Goal: Task Accomplishment & Management: Manage account settings

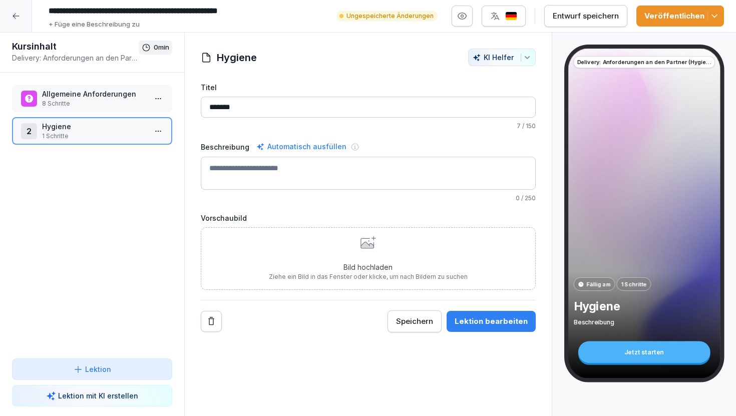
click at [18, 18] on icon at bounding box center [16, 16] width 8 height 8
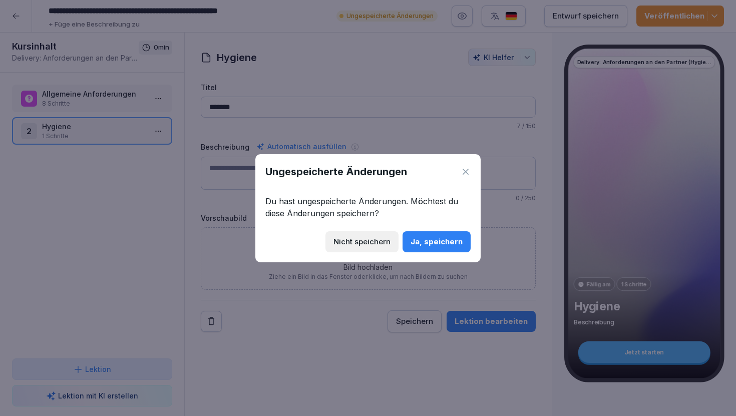
click at [421, 245] on div "Ja, speichern" at bounding box center [437, 241] width 52 height 11
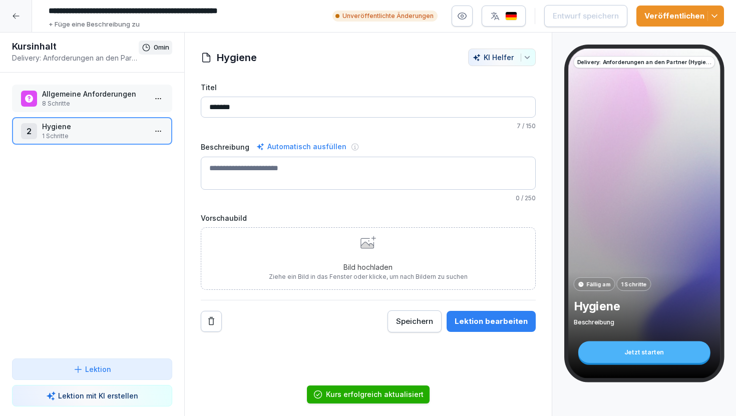
click at [23, 9] on div at bounding box center [16, 16] width 32 height 32
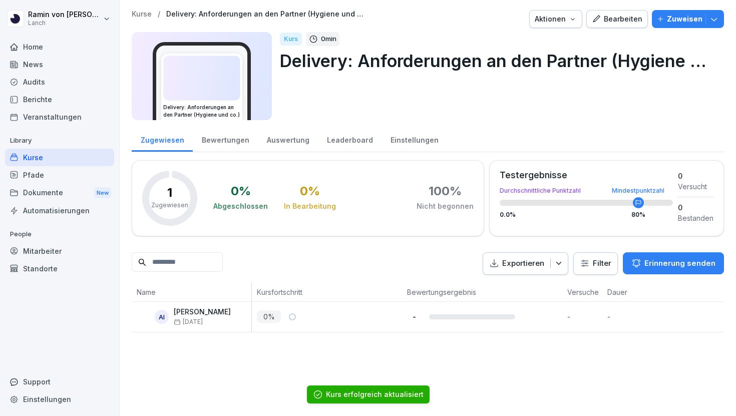
click at [146, 13] on p "Kurse" at bounding box center [142, 14] width 20 height 9
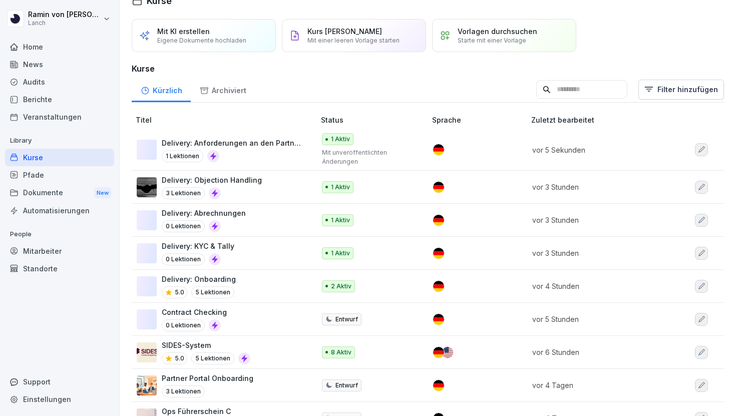
scroll to position [20, 0]
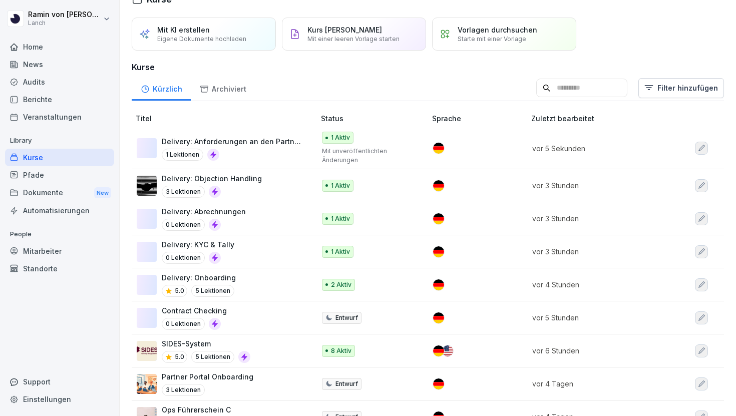
click at [260, 139] on p "Delivery: Anforderungen an den Partner (Hygiene und co.)" at bounding box center [233, 141] width 143 height 11
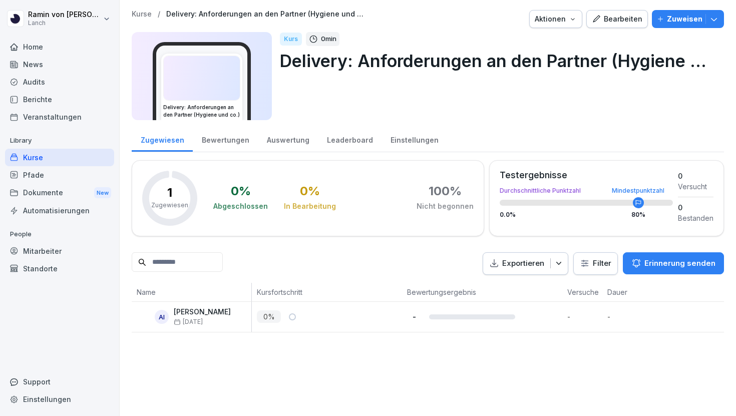
click at [142, 13] on p "Kurse" at bounding box center [142, 14] width 20 height 9
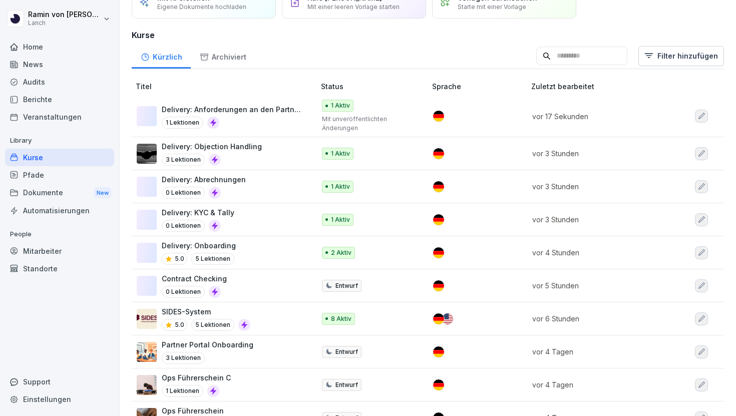
scroll to position [57, 0]
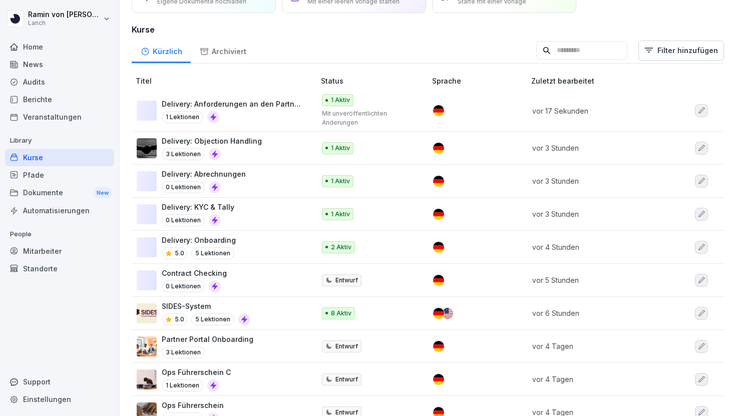
click at [249, 242] on div "Delivery: Onboarding 5.0 5 Lektionen" at bounding box center [221, 247] width 168 height 25
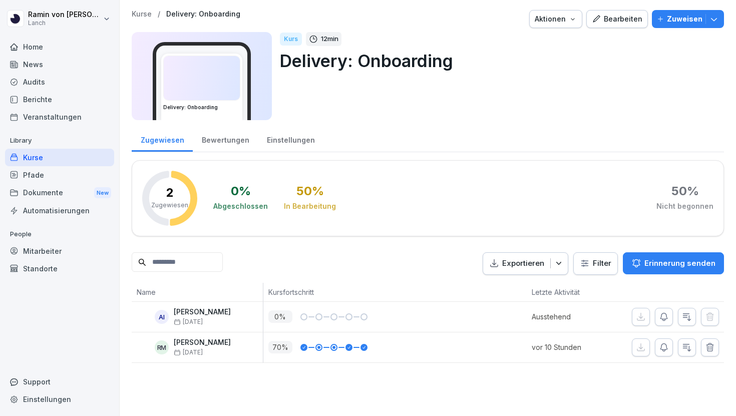
click at [633, 18] on div "Bearbeiten" at bounding box center [617, 19] width 51 height 11
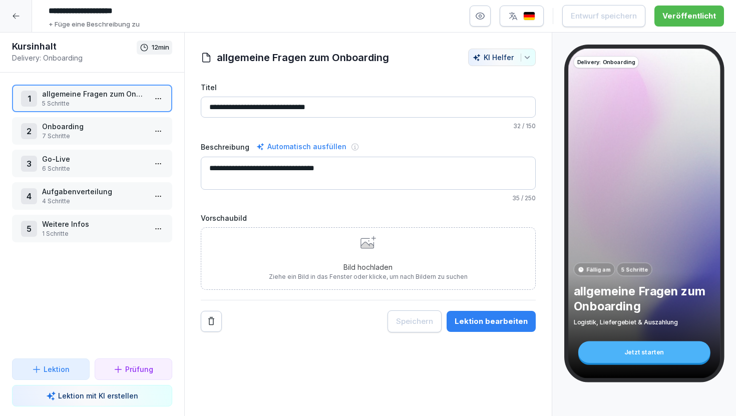
click at [94, 103] on p "5 Schritte" at bounding box center [94, 103] width 104 height 9
click at [475, 325] on div "Lektion bearbeiten" at bounding box center [491, 321] width 73 height 11
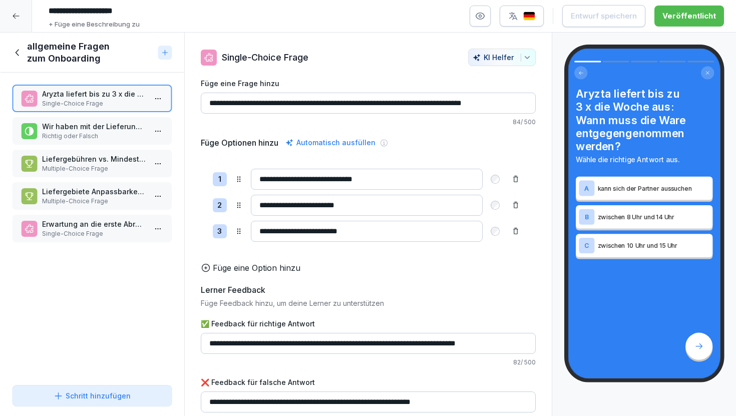
scroll to position [9, 0]
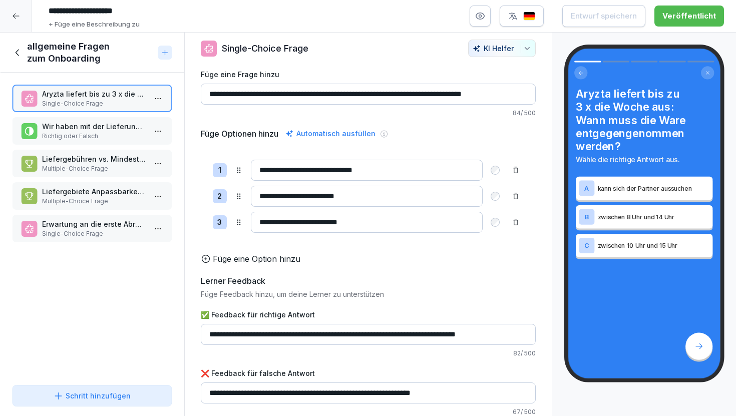
click at [17, 18] on icon at bounding box center [16, 16] width 8 height 8
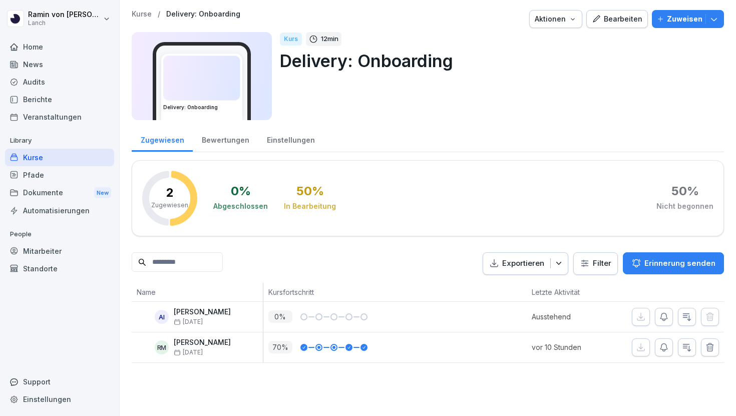
click at [149, 17] on p "Kurse" at bounding box center [142, 14] width 20 height 9
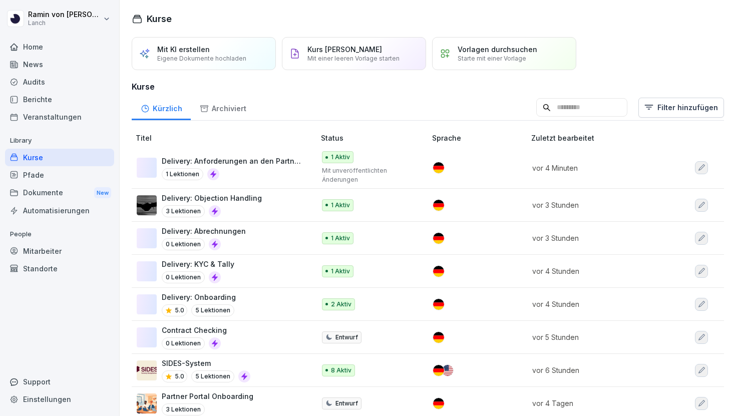
click at [266, 164] on p "Delivery: Anforderungen an den Partner (Hygiene und co.)" at bounding box center [233, 161] width 143 height 11
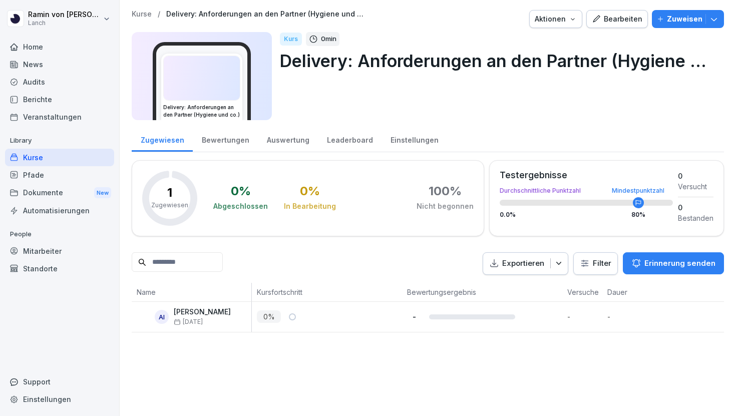
click at [621, 24] on div "Bearbeiten" at bounding box center [617, 19] width 51 height 11
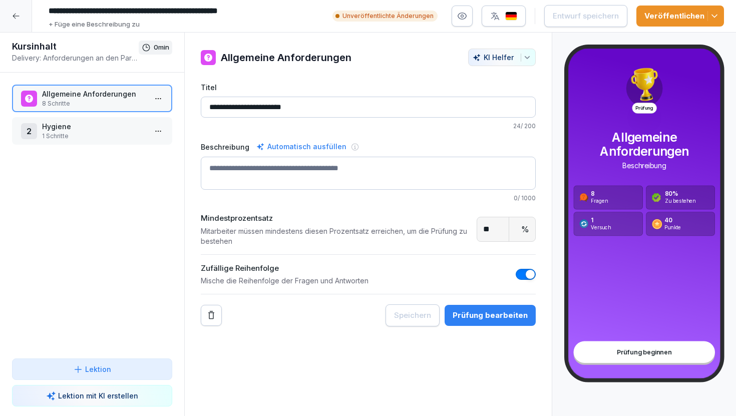
click at [84, 136] on p "1 Schritte" at bounding box center [94, 136] width 104 height 9
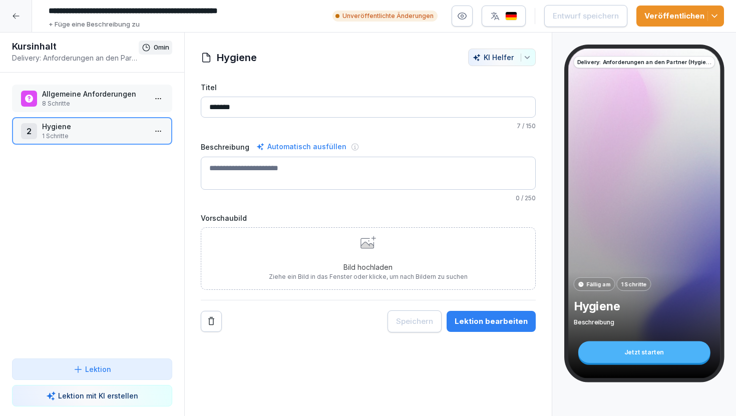
click at [99, 102] on p "8 Schritte" at bounding box center [94, 103] width 104 height 9
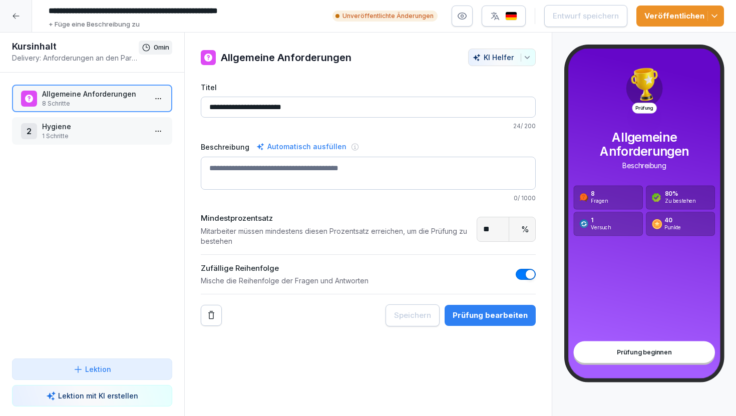
click at [17, 16] on icon at bounding box center [16, 17] width 7 height 6
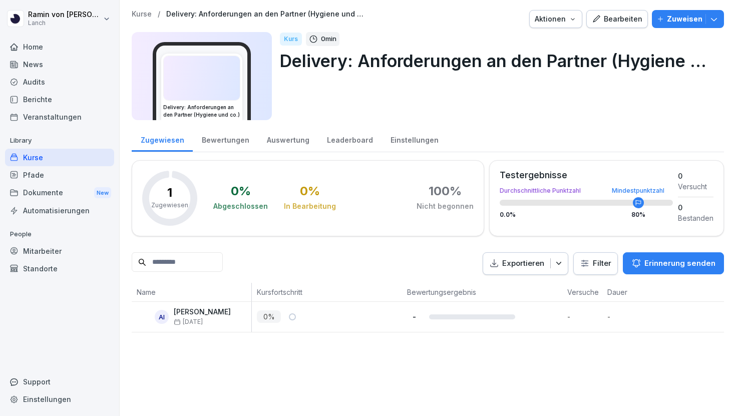
click at [146, 15] on p "Kurse" at bounding box center [142, 14] width 20 height 9
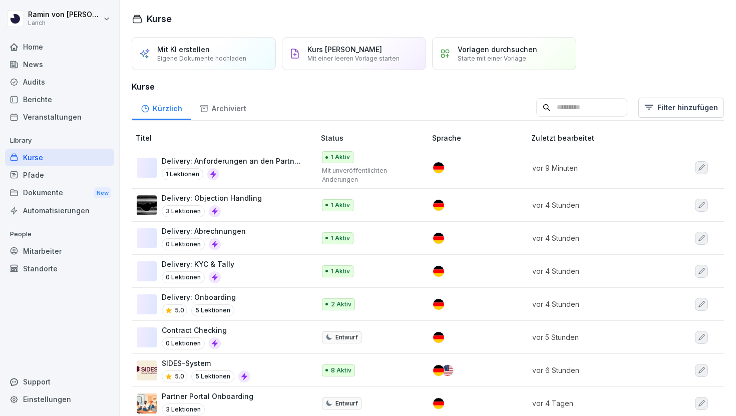
click at [254, 300] on div "Delivery: Onboarding 5.0 5 Lektionen" at bounding box center [221, 304] width 168 height 25
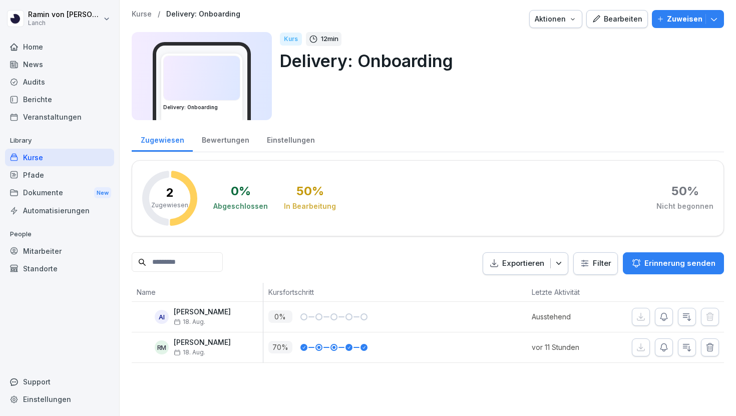
click at [140, 14] on p "Kurse" at bounding box center [142, 14] width 20 height 9
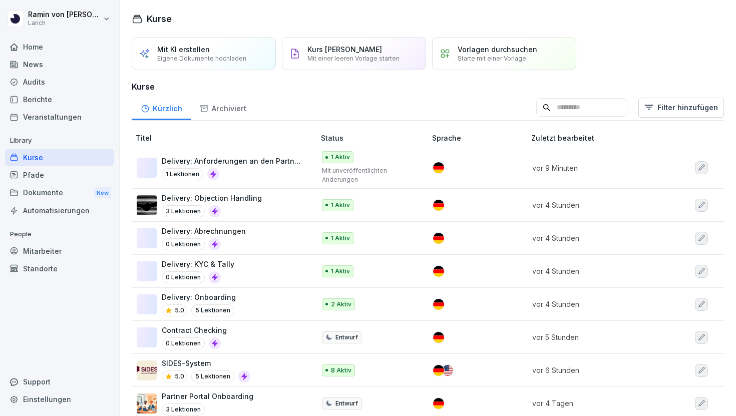
click at [267, 266] on div "Delivery: KYC & Tally 0 Lektionen" at bounding box center [221, 271] width 168 height 25
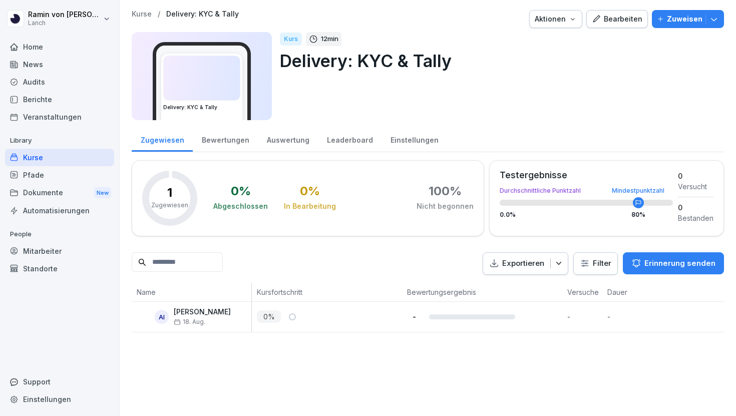
click at [600, 18] on icon "button" at bounding box center [596, 18] width 7 height 7
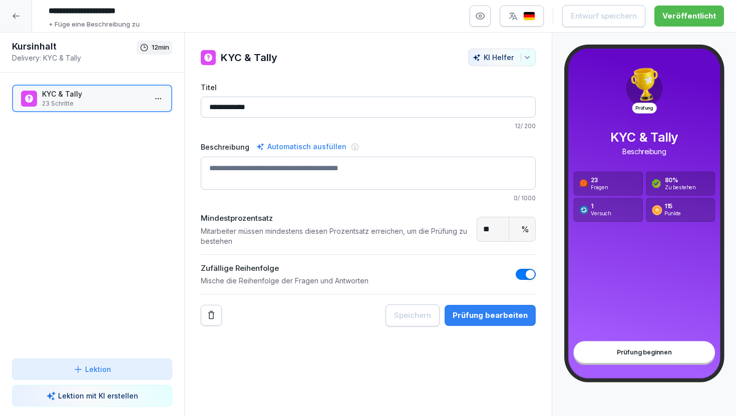
click at [94, 94] on p "KYC & Tally" at bounding box center [94, 94] width 104 height 11
click at [109, 105] on p "23 Schritte" at bounding box center [94, 103] width 104 height 9
click at [158, 99] on html "**********" at bounding box center [368, 208] width 736 height 416
click at [13, 13] on icon at bounding box center [16, 16] width 8 height 8
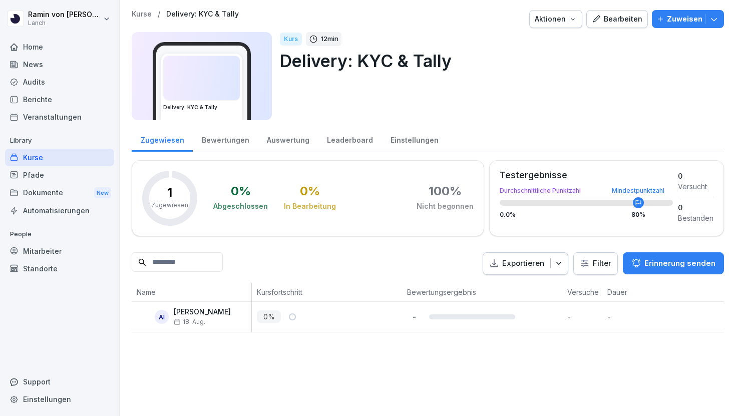
click at [147, 14] on p "Kurse" at bounding box center [142, 14] width 20 height 9
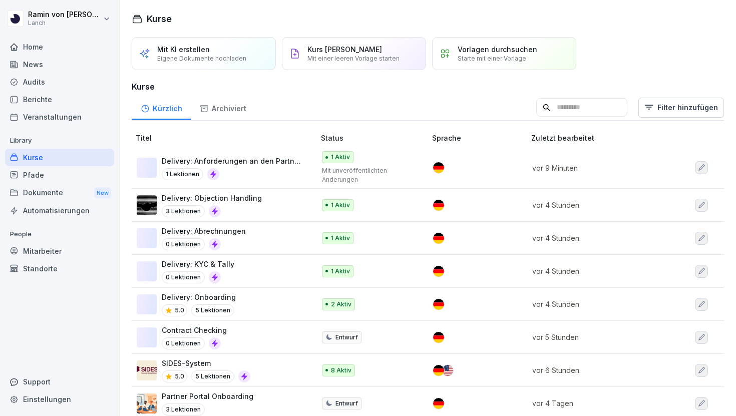
click at [252, 288] on td "Delivery: Onboarding 5.0 5 Lektionen" at bounding box center [224, 304] width 185 height 33
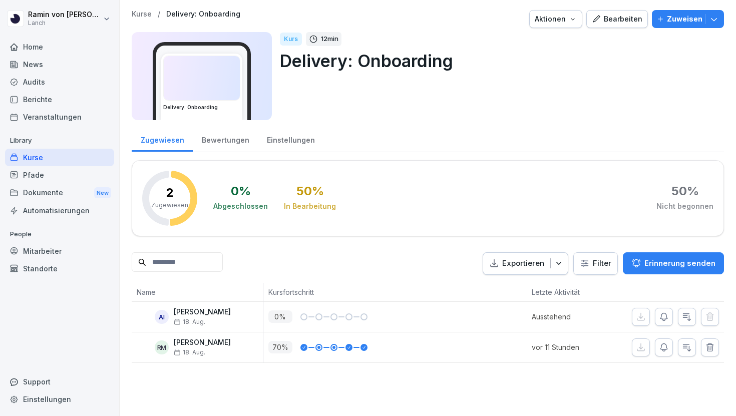
click at [617, 17] on div "Bearbeiten" at bounding box center [617, 19] width 51 height 11
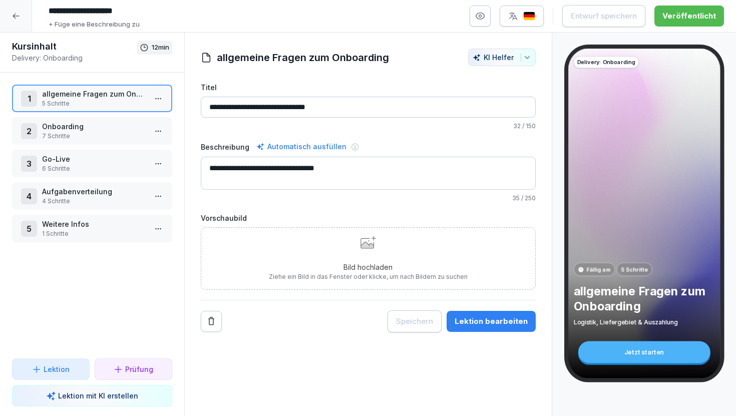
click at [123, 376] on button "Prüfung" at bounding box center [134, 370] width 78 height 22
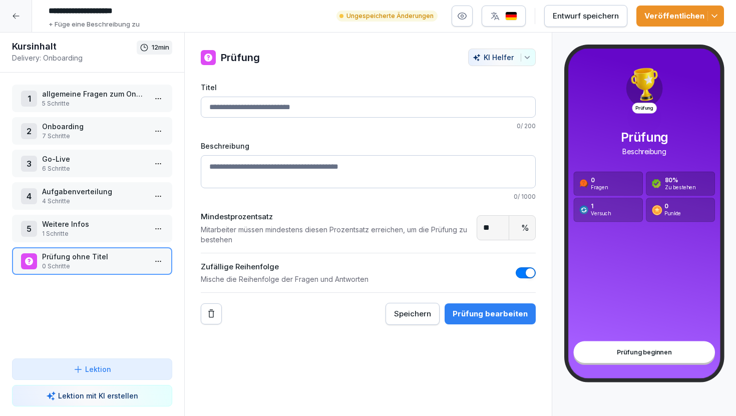
click at [162, 264] on html "**********" at bounding box center [368, 208] width 736 height 416
click at [156, 323] on div "Löschen" at bounding box center [121, 318] width 85 height 19
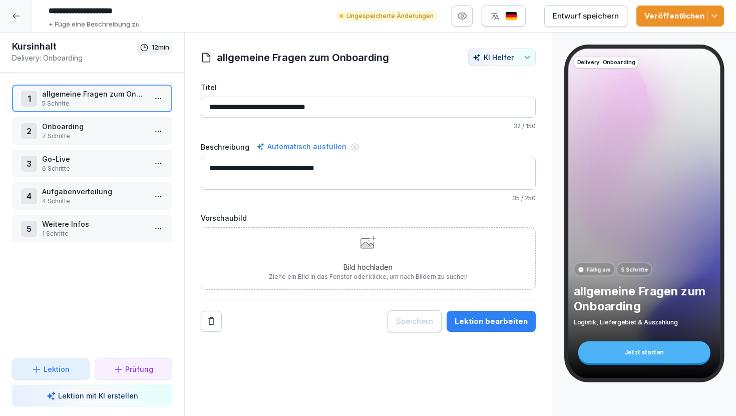
click at [16, 8] on div at bounding box center [16, 16] width 32 height 32
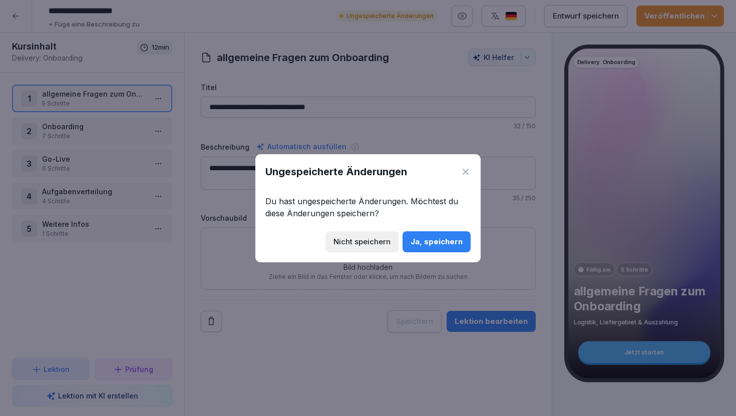
click at [476, 169] on div "Ungespeicherte Änderungen Du hast ungespeicherte Änderungen. Möchtest du diese …" at bounding box center [367, 208] width 225 height 108
click at [472, 169] on div "Ungespeicherte Änderungen Du hast ungespeicherte Änderungen. Möchtest du diese …" at bounding box center [367, 208] width 225 height 108
click at [467, 170] on icon at bounding box center [466, 172] width 6 height 6
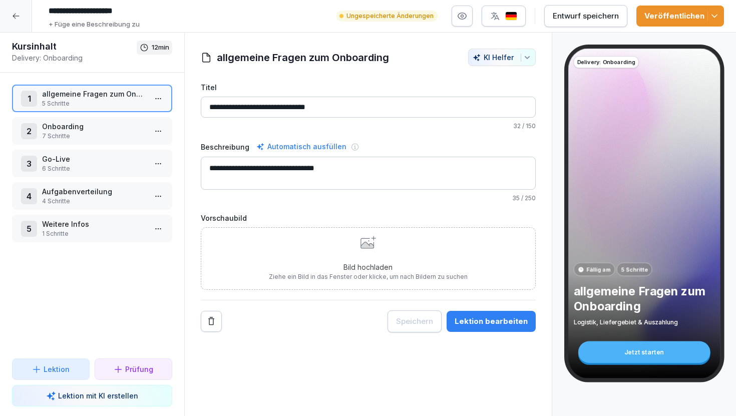
click at [13, 3] on div at bounding box center [16, 16] width 32 height 32
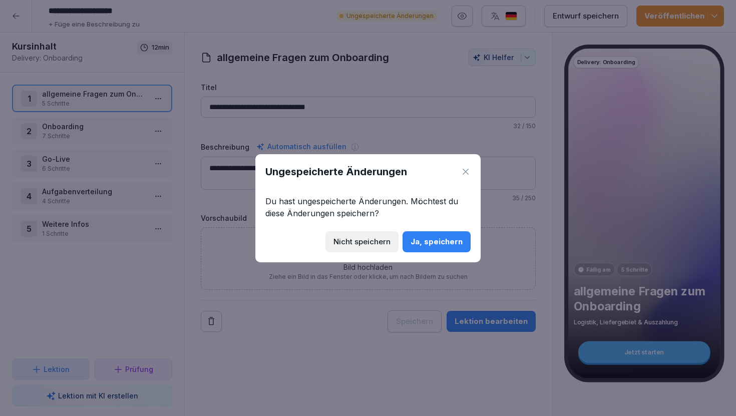
click at [428, 233] on button "Ja, speichern" at bounding box center [437, 241] width 68 height 21
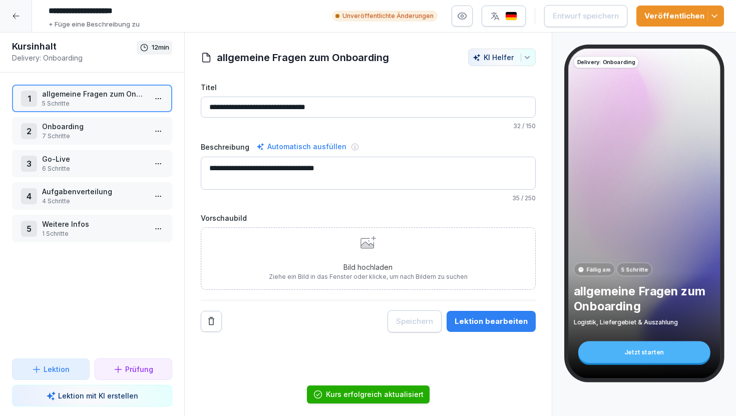
click at [14, 19] on icon at bounding box center [16, 16] width 8 height 8
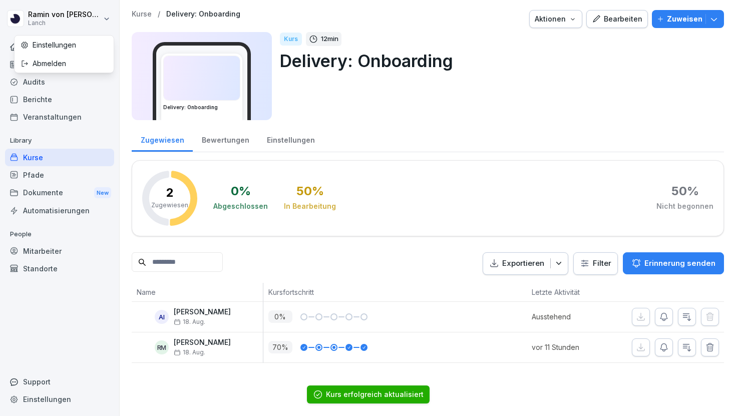
click at [16, 17] on html "Ramin von Maydell Lanch Home News Audits Berichte Veranstaltungen Library Kurse…" at bounding box center [368, 208] width 736 height 416
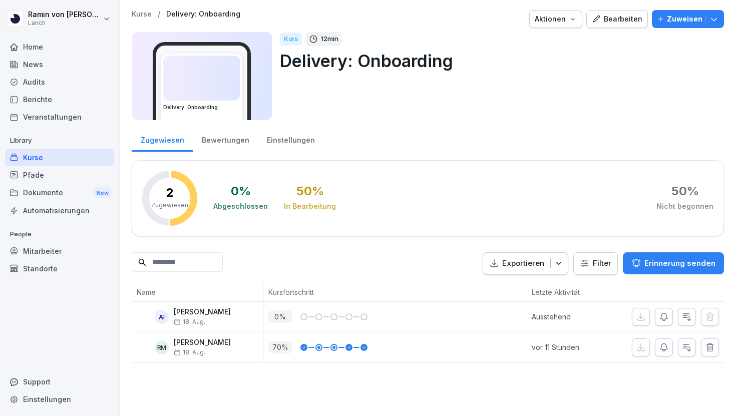
click at [265, 101] on html "Ramin von Maydell Lanch Home News Audits Berichte Veranstaltungen Library Kurse…" at bounding box center [368, 208] width 736 height 416
click at [142, 15] on p "Kurse" at bounding box center [142, 14] width 20 height 9
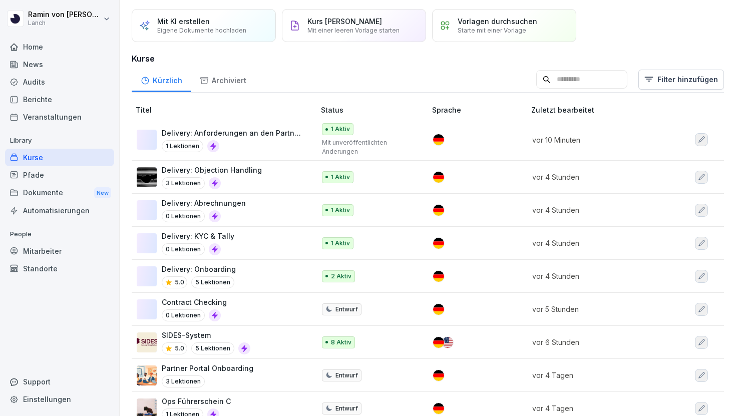
scroll to position [29, 0]
click at [264, 269] on div "Delivery: Onboarding 5.0 5 Lektionen" at bounding box center [221, 275] width 168 height 25
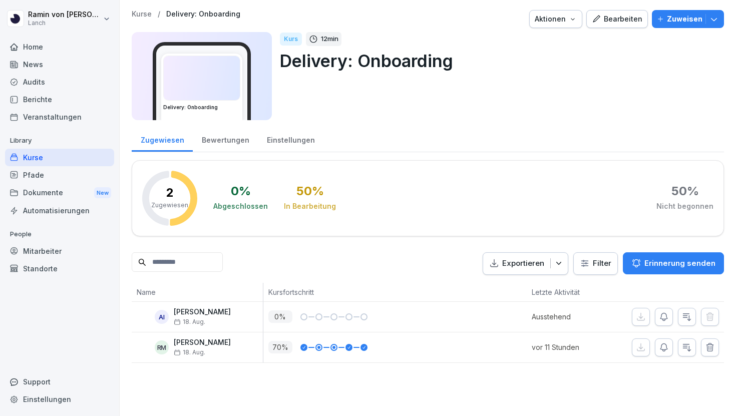
click at [633, 15] on div "Bearbeiten" at bounding box center [617, 19] width 51 height 11
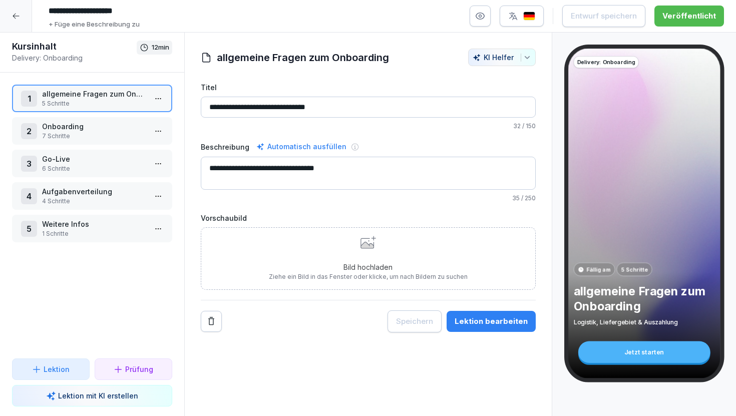
click at [90, 130] on p "Onboarding" at bounding box center [94, 126] width 104 height 11
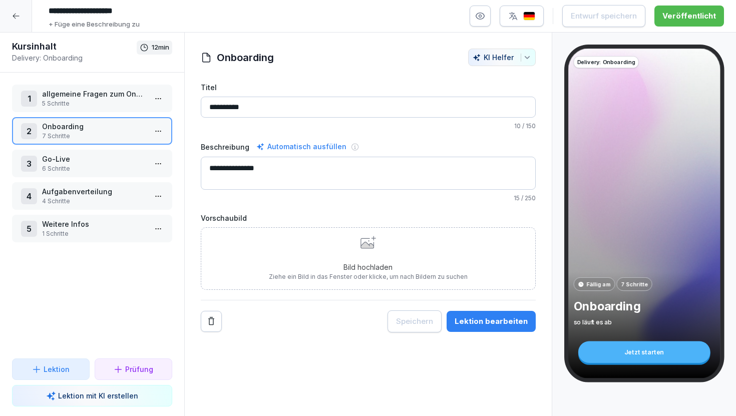
click at [99, 167] on p "6 Schritte" at bounding box center [94, 168] width 104 height 9
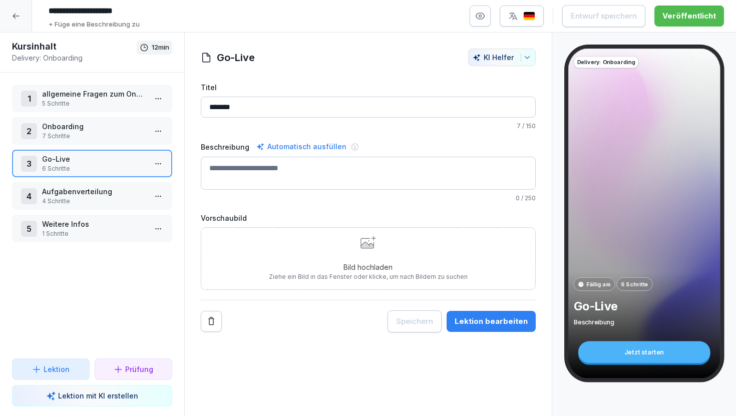
click at [474, 316] on div "Lektion bearbeiten" at bounding box center [491, 321] width 73 height 11
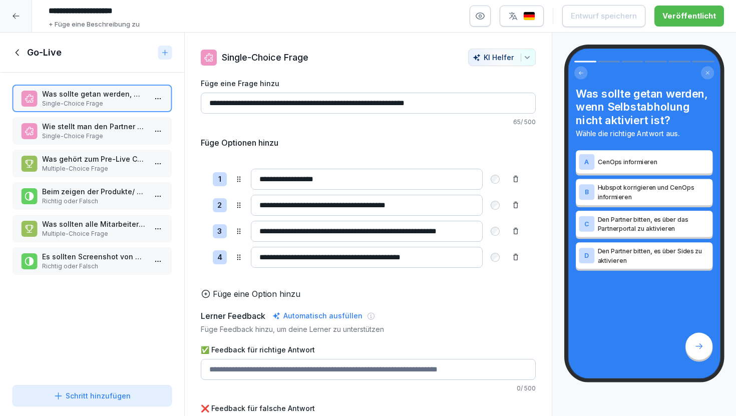
click at [19, 54] on icon at bounding box center [17, 52] width 11 height 11
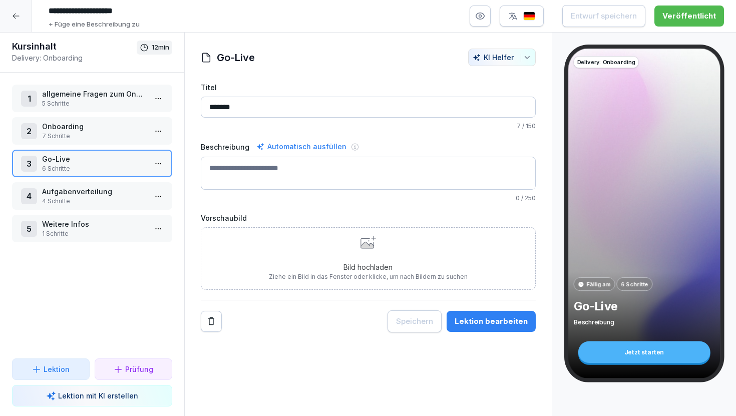
click at [108, 189] on p "Aufgabenverteilung" at bounding box center [94, 191] width 104 height 11
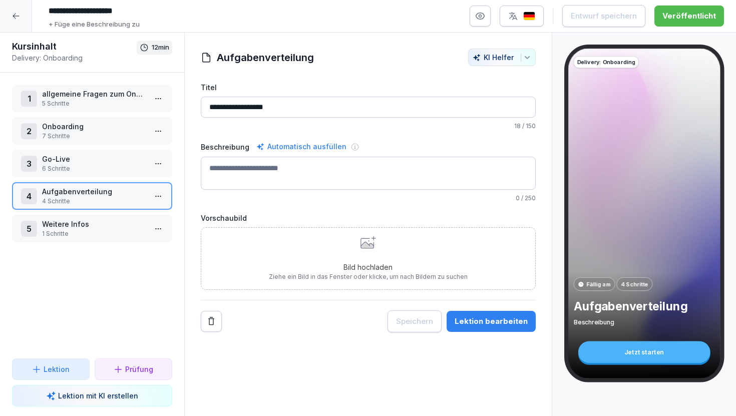
click at [489, 309] on div "**********" at bounding box center [368, 207] width 335 height 250
click at [489, 314] on button "Lektion bearbeiten" at bounding box center [491, 321] width 89 height 21
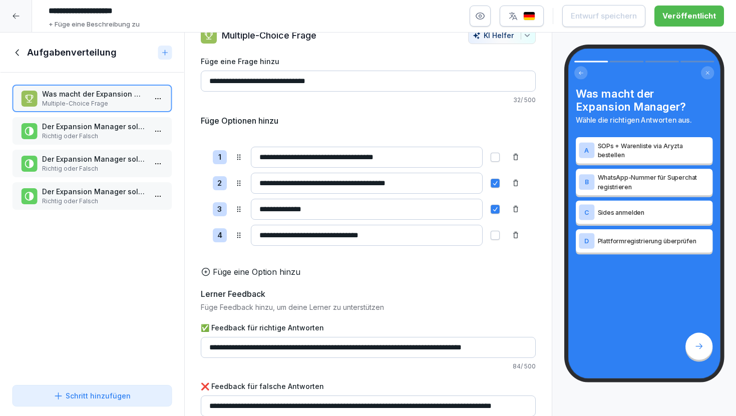
scroll to position [35, 0]
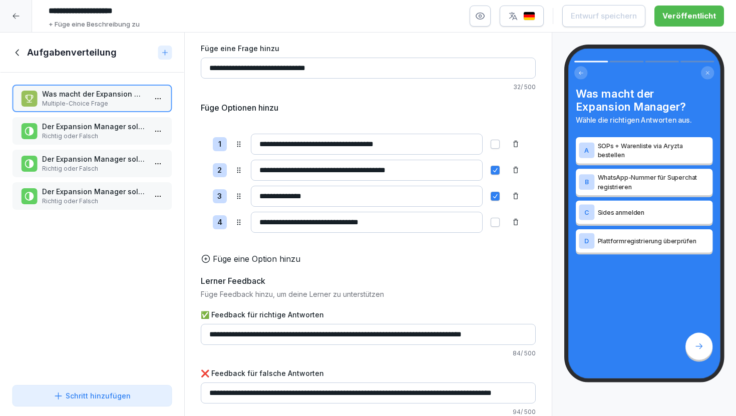
click at [105, 395] on div "Schritt hinzufügen" at bounding box center [92, 396] width 77 height 11
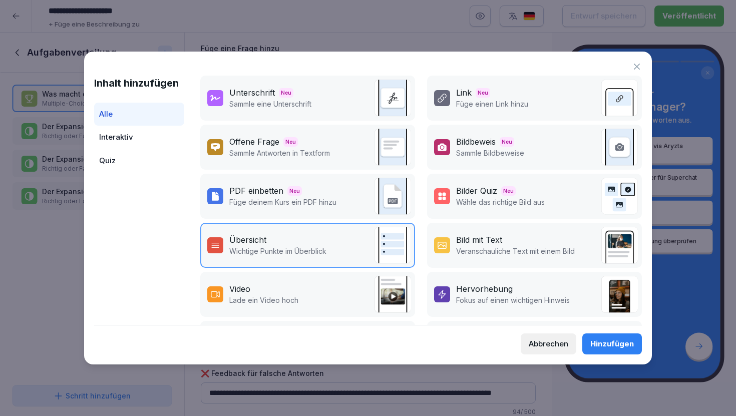
click at [119, 162] on div "Quiz" at bounding box center [139, 161] width 90 height 24
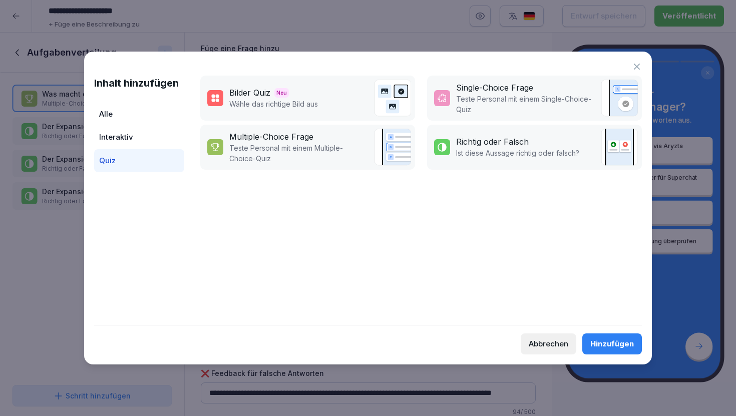
click at [561, 342] on div "Abbrechen" at bounding box center [549, 343] width 40 height 11
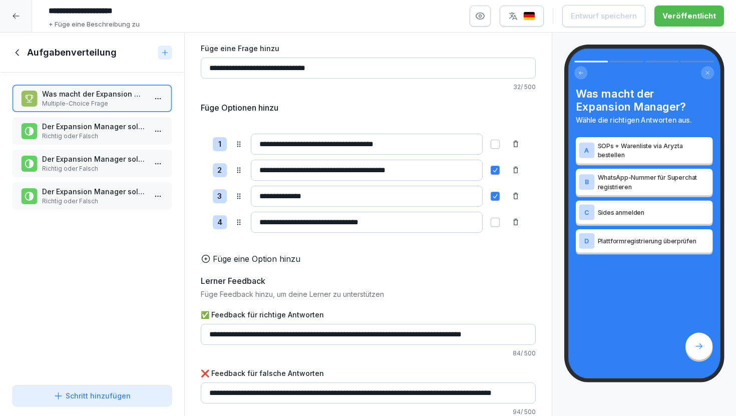
click at [18, 50] on icon at bounding box center [17, 52] width 4 height 7
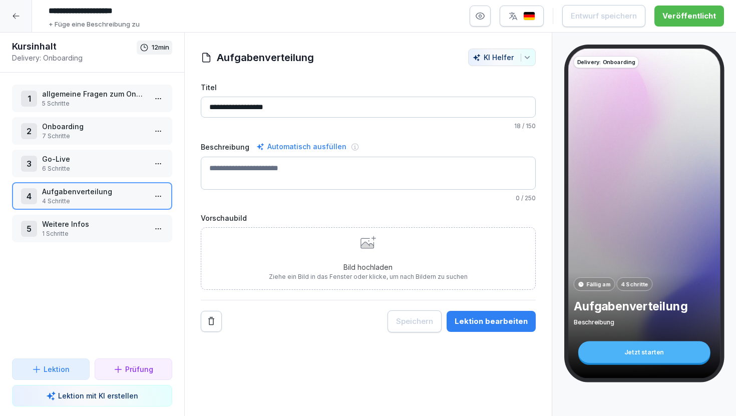
click at [102, 236] on p "1 Schritte" at bounding box center [94, 233] width 104 height 9
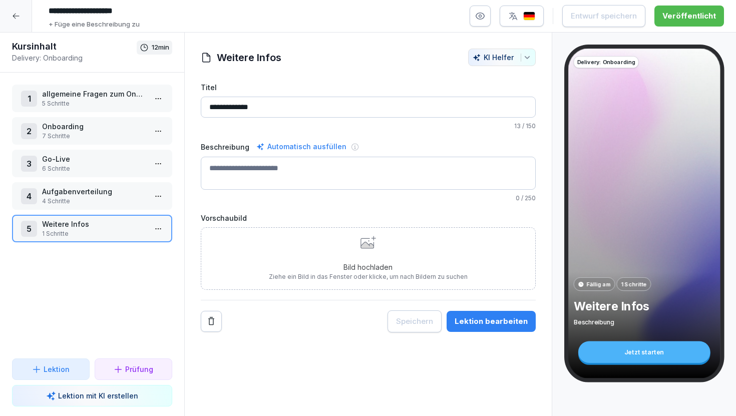
click at [130, 373] on p "Prüfung" at bounding box center [139, 369] width 28 height 11
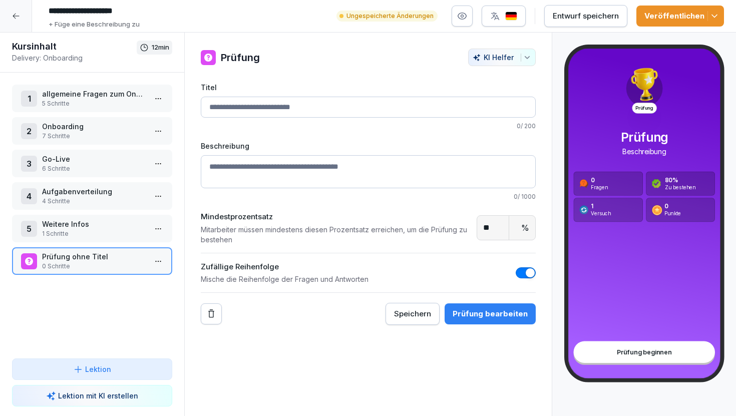
click at [158, 259] on html "**********" at bounding box center [368, 208] width 736 height 416
click at [140, 319] on div "Löschen" at bounding box center [121, 318] width 85 height 19
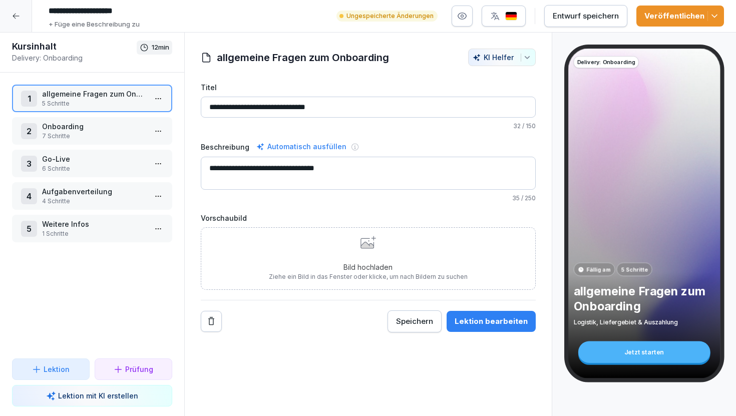
click at [151, 367] on p "Prüfung" at bounding box center [139, 369] width 28 height 11
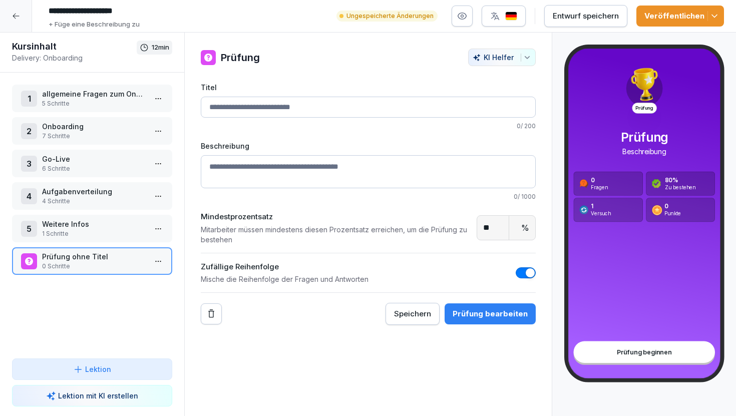
click at [117, 96] on p "allgemeine Fragen zum Onboarding" at bounding box center [94, 94] width 104 height 11
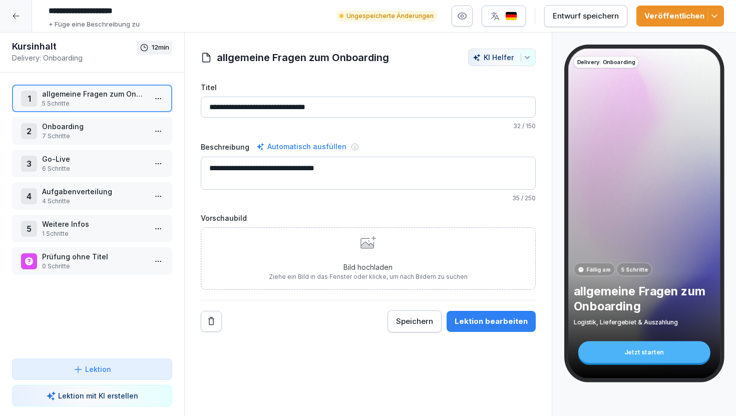
click at [110, 125] on p "Onboarding" at bounding box center [94, 126] width 104 height 11
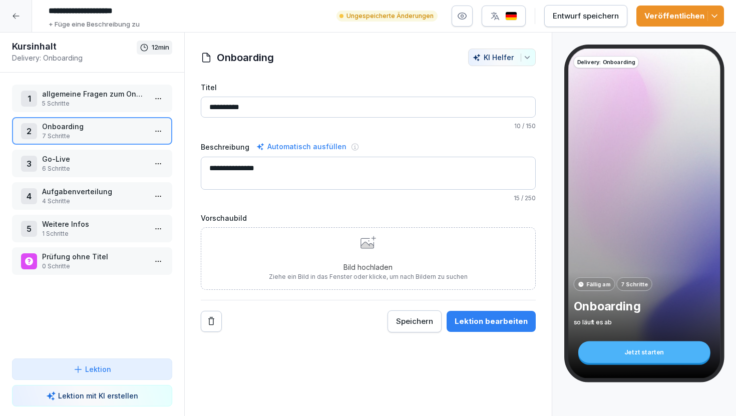
click at [508, 322] on div "Lektion bearbeiten" at bounding box center [491, 321] width 73 height 11
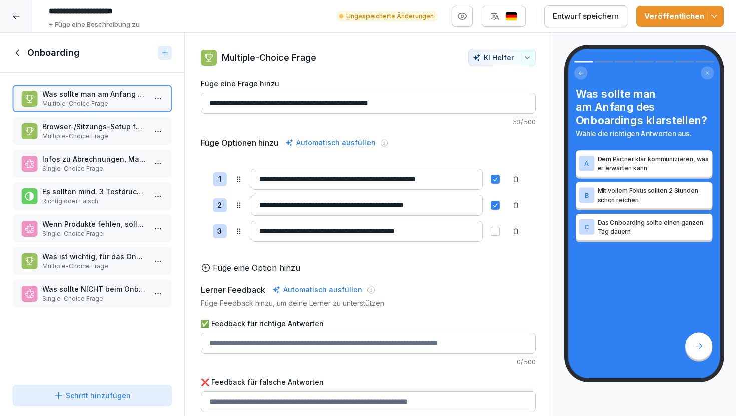
click at [100, 137] on p "Multiple-Choice Frage" at bounding box center [94, 136] width 104 height 9
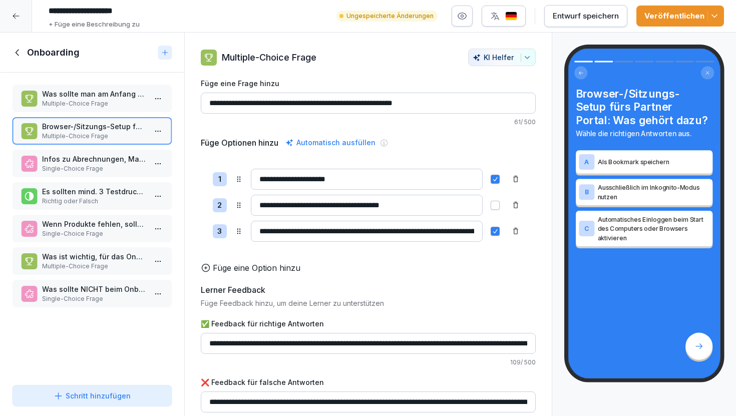
click at [108, 171] on p "Single-Choice Frage" at bounding box center [94, 168] width 104 height 9
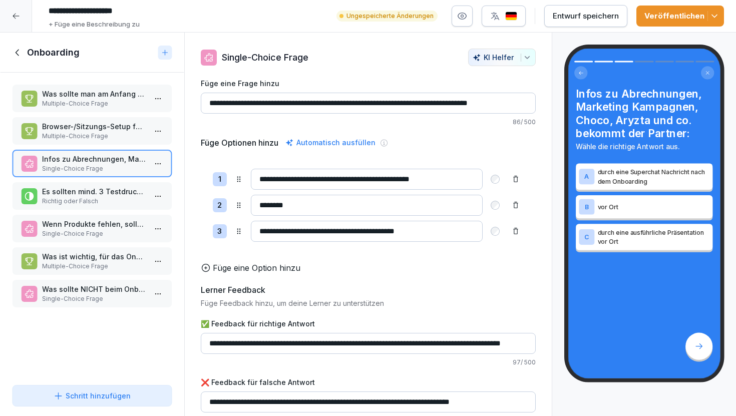
click at [225, 102] on input "**********" at bounding box center [368, 103] width 335 height 21
click at [100, 200] on p "Richtig oder Falsch" at bounding box center [94, 201] width 104 height 9
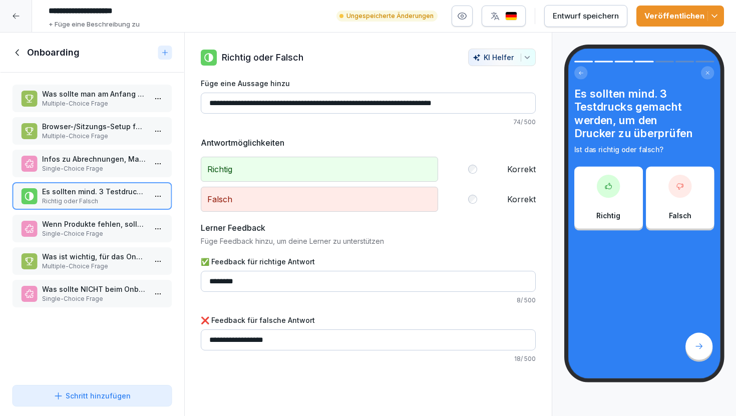
click at [110, 230] on p "Single-Choice Frage" at bounding box center [94, 233] width 104 height 9
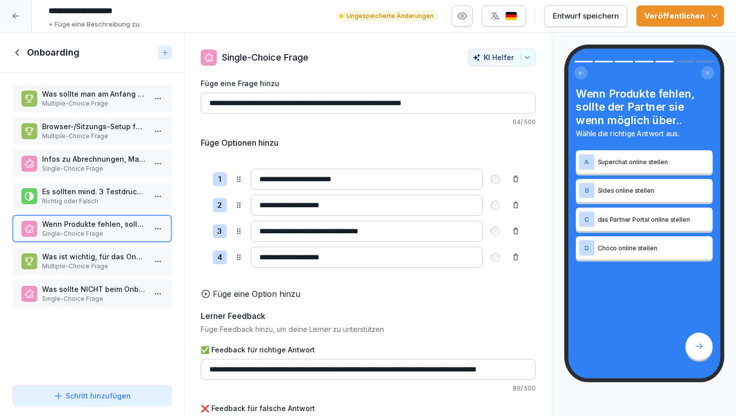
click at [119, 252] on p "Was ist wichtig, für das Onboarding?" at bounding box center [94, 256] width 104 height 11
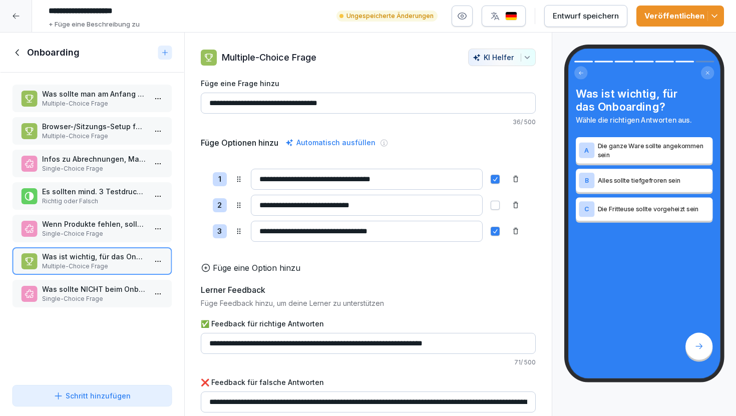
click at [125, 291] on p "Was sollte NICHT beim Onboarding gemacht werden?" at bounding box center [94, 289] width 104 height 11
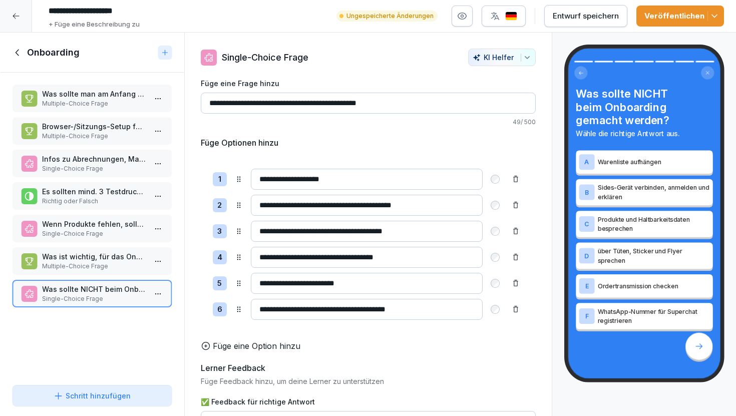
click at [129, 262] on p "Multiple-Choice Frage" at bounding box center [94, 266] width 104 height 9
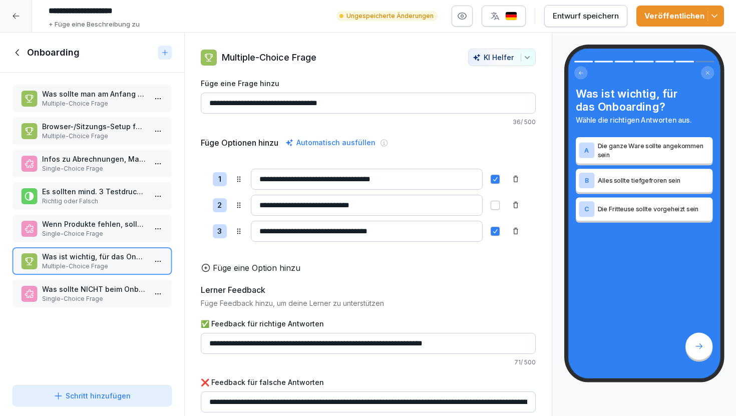
click at [127, 228] on p "Wenn Produkte fehlen, sollte der Partner sie wenn möglich über.." at bounding box center [94, 224] width 104 height 11
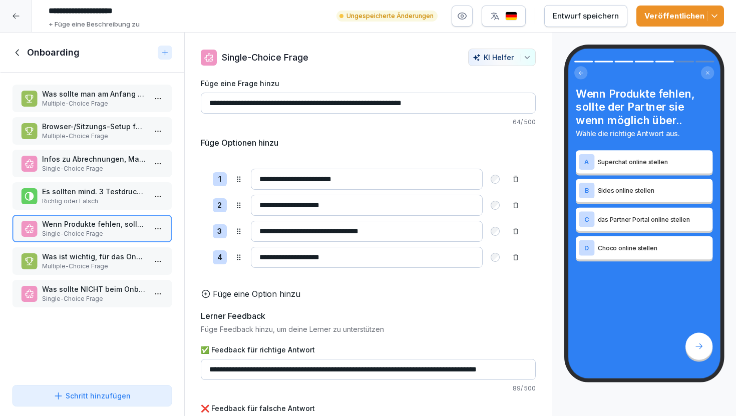
click at [126, 204] on p "Richtig oder Falsch" at bounding box center [94, 201] width 104 height 9
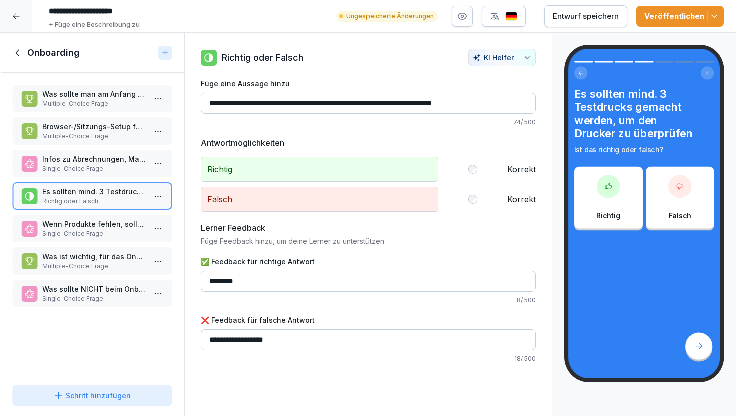
click at [119, 170] on p "Single-Choice Frage" at bounding box center [94, 168] width 104 height 9
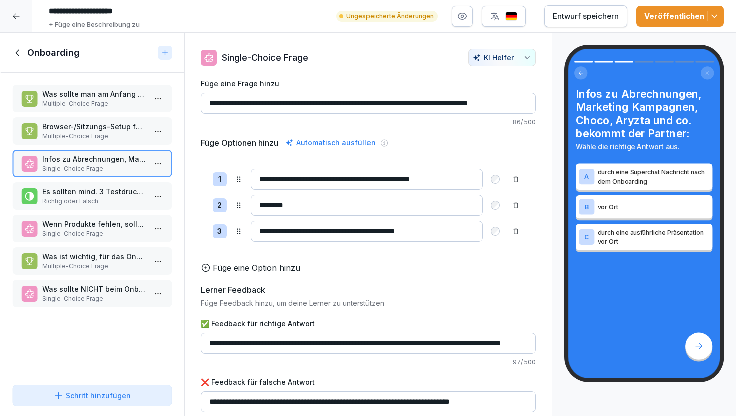
click at [121, 144] on div "Browser-/Sitzungs-Setup fürs Partner Portal: Was gehört dazu? Multiple-Choice F…" at bounding box center [92, 131] width 160 height 28
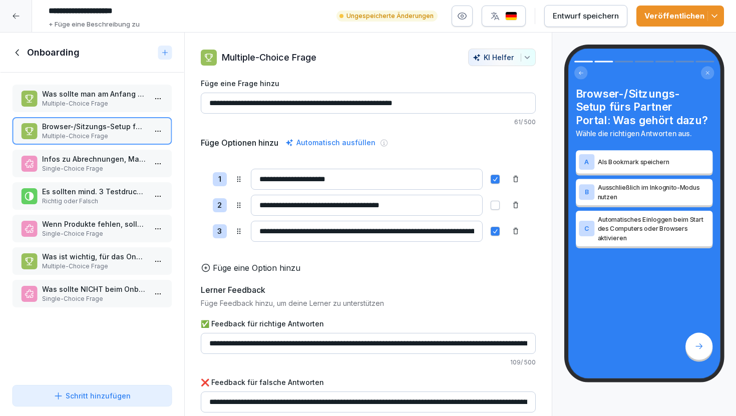
click at [122, 110] on div "Was sollte man am Anfang des Onboardings klarstellen? Multiple-Choice Frage" at bounding box center [92, 99] width 160 height 28
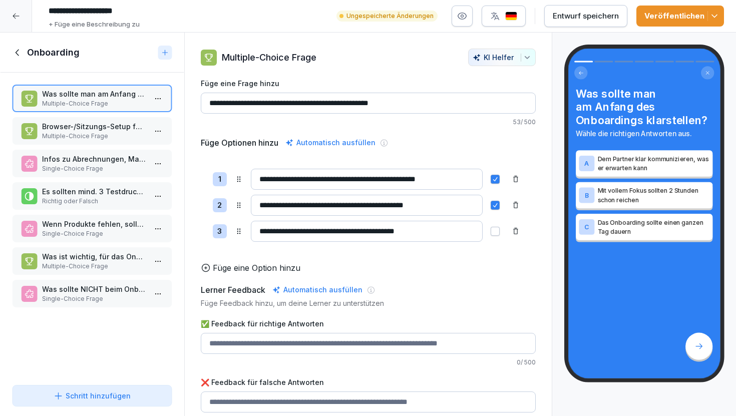
click at [15, 48] on icon at bounding box center [17, 52] width 11 height 11
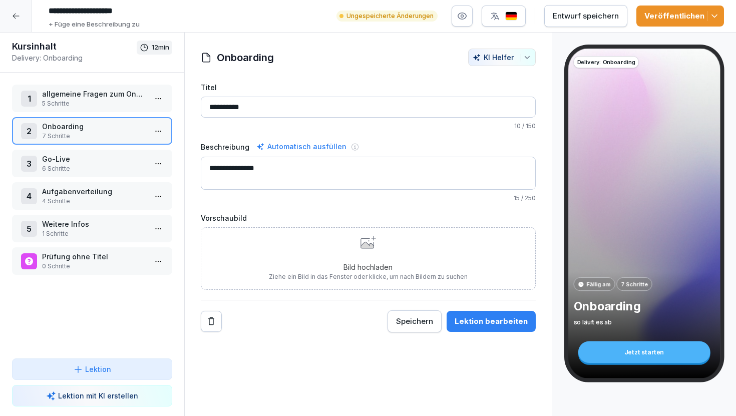
click at [25, 15] on div at bounding box center [16, 16] width 32 height 32
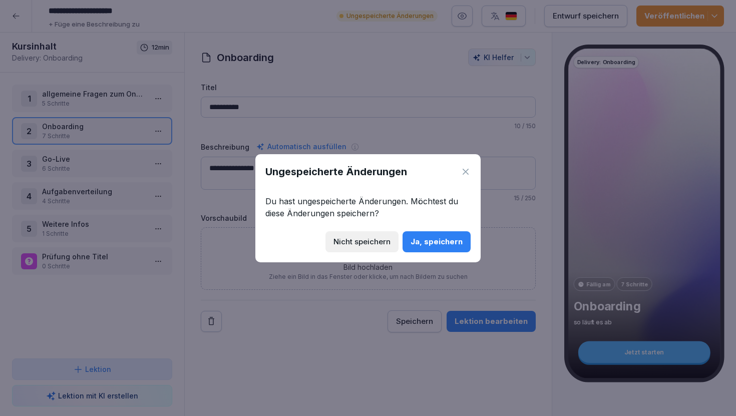
click at [433, 241] on div "Ja, speichern" at bounding box center [437, 241] width 52 height 11
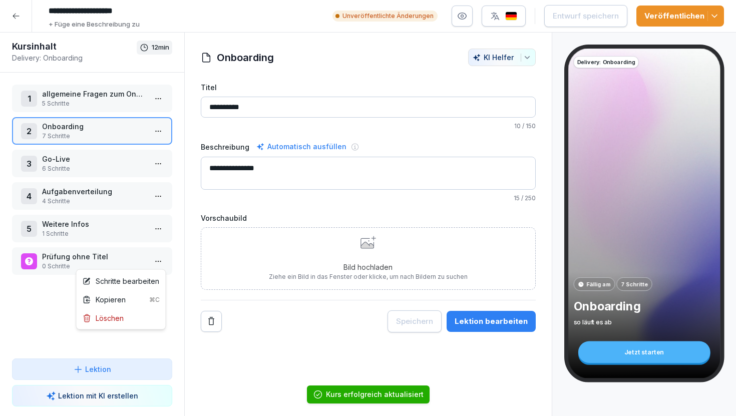
click at [160, 260] on html "**********" at bounding box center [368, 208] width 736 height 416
click at [52, 299] on html "**********" at bounding box center [368, 208] width 736 height 416
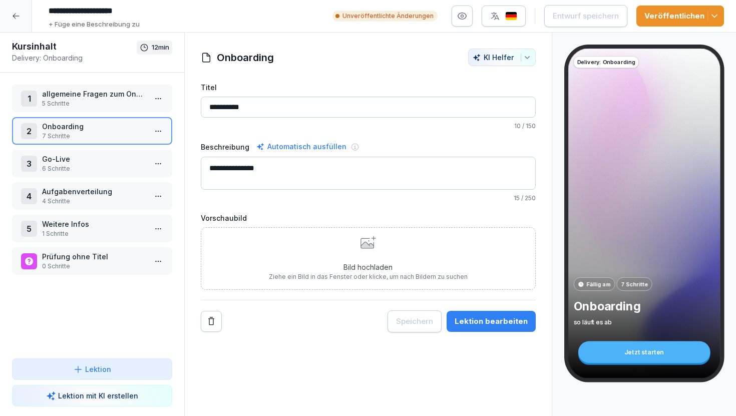
click at [81, 227] on p "Weitere Infos" at bounding box center [94, 224] width 104 height 11
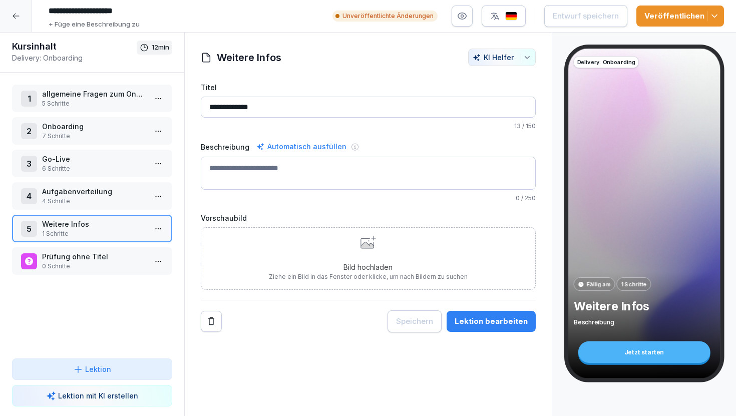
click at [86, 200] on p "4 Schritte" at bounding box center [94, 201] width 104 height 9
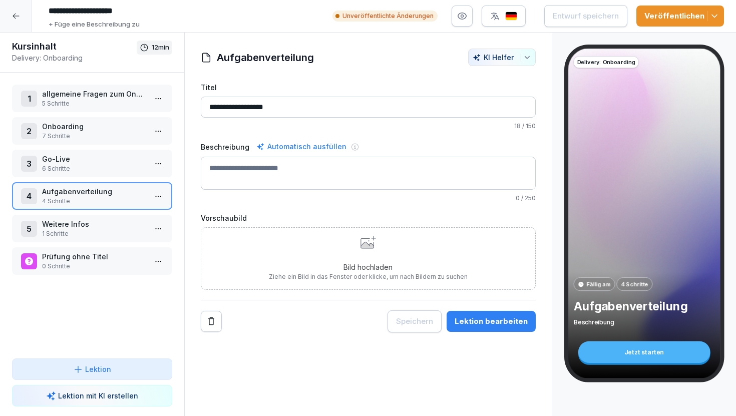
click at [94, 164] on p "6 Schritte" at bounding box center [94, 168] width 104 height 9
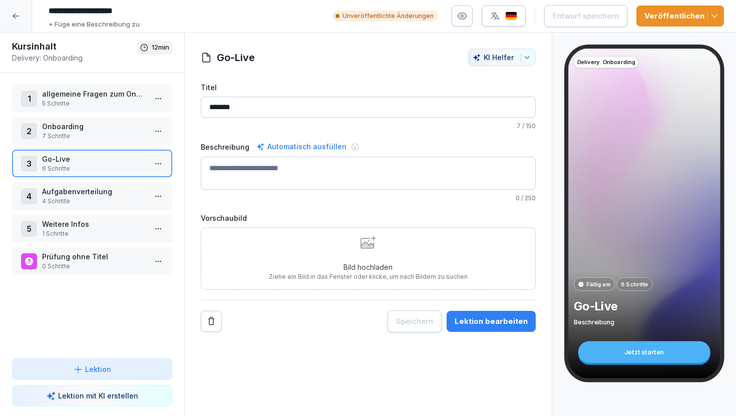
click at [108, 130] on p "Onboarding" at bounding box center [94, 126] width 104 height 11
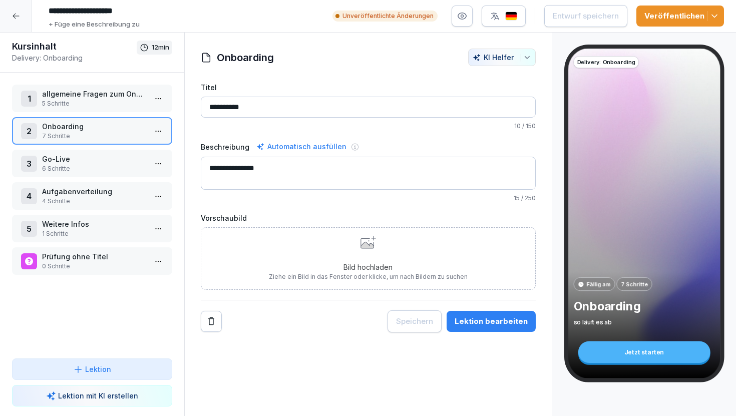
click at [485, 324] on div "Lektion bearbeiten" at bounding box center [491, 321] width 73 height 11
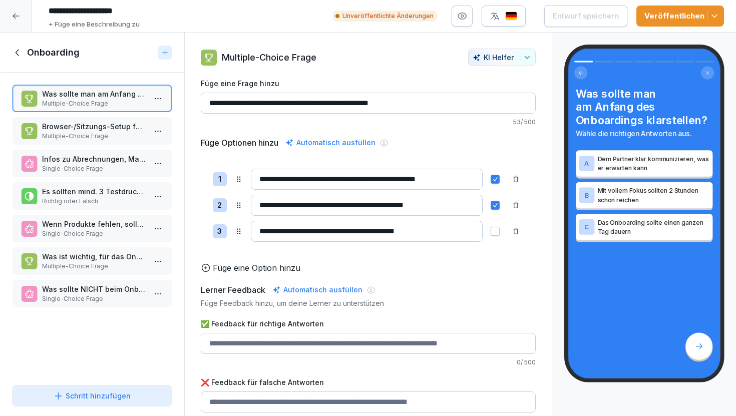
click at [113, 193] on p "Es sollten mind. 3 Testdrucks gemacht werden, um den Drucker zu überprüfen" at bounding box center [94, 191] width 104 height 11
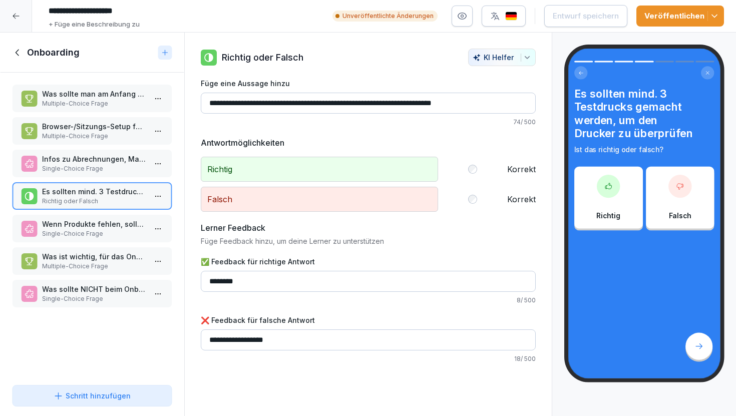
click at [123, 225] on p "Wenn Produkte fehlen, sollte der Partner sie wenn möglich über.." at bounding box center [94, 224] width 104 height 11
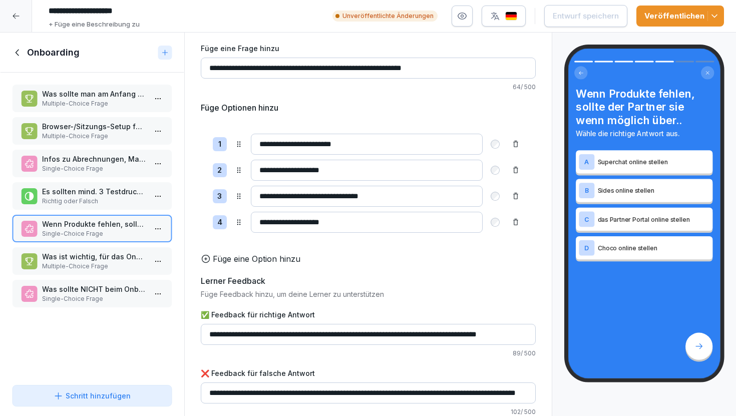
click at [112, 265] on p "Multiple-Choice Frage" at bounding box center [94, 266] width 104 height 9
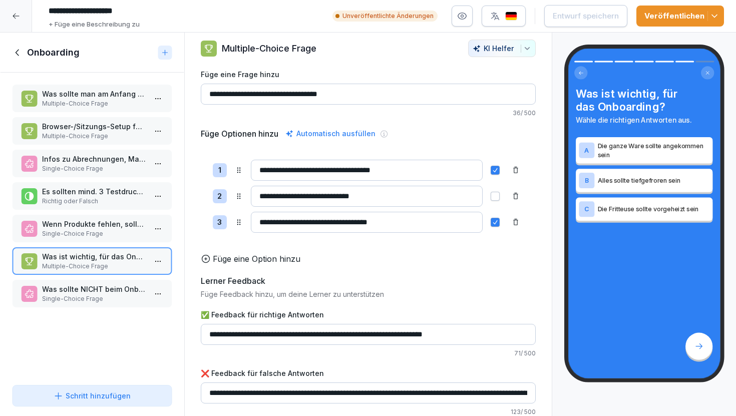
click at [100, 297] on p "Single-Choice Frage" at bounding box center [94, 298] width 104 height 9
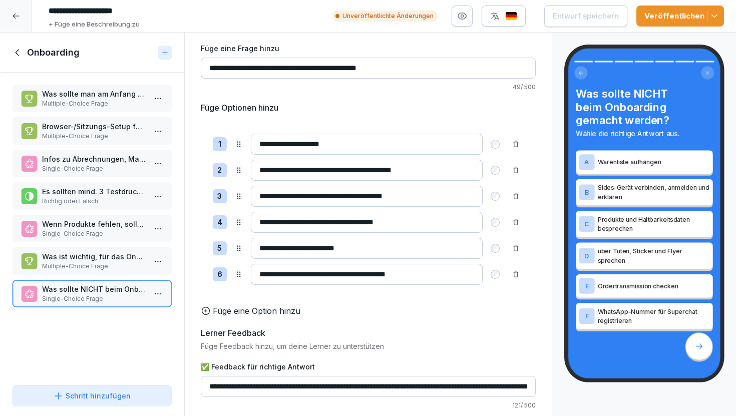
click at [16, 50] on icon at bounding box center [17, 52] width 11 height 11
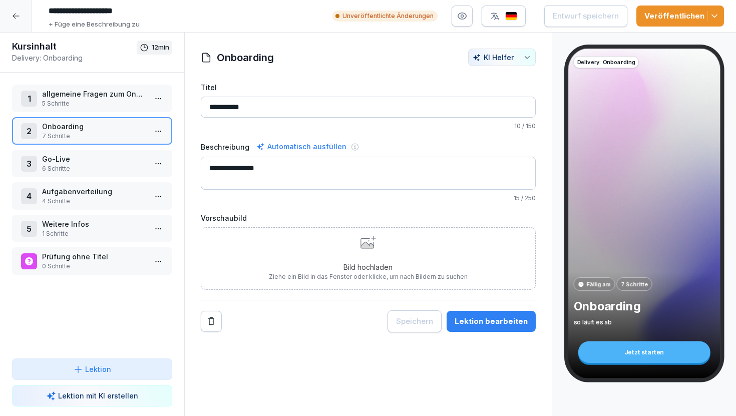
click at [124, 99] on p "allgemeine Fragen zum Onboarding" at bounding box center [94, 94] width 104 height 11
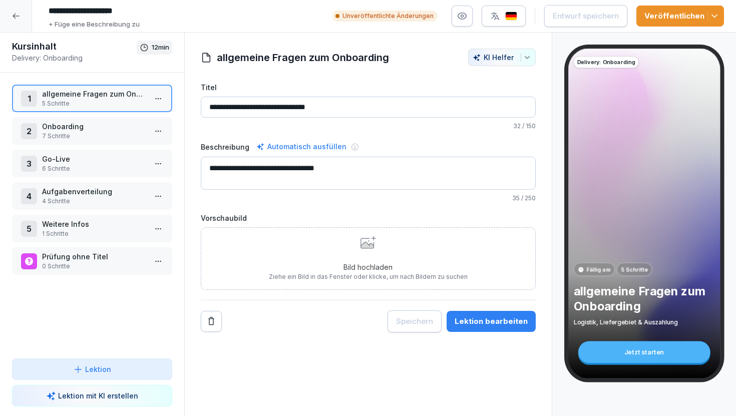
click at [10, 11] on div at bounding box center [16, 16] width 32 height 32
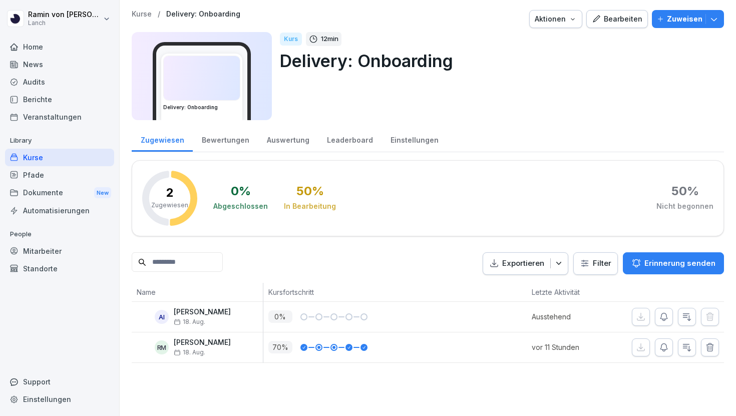
click at [142, 16] on p "Kurse" at bounding box center [142, 14] width 20 height 9
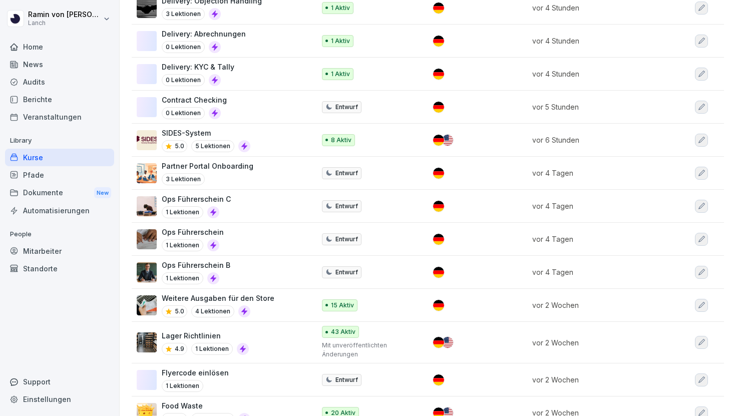
scroll to position [246, 0]
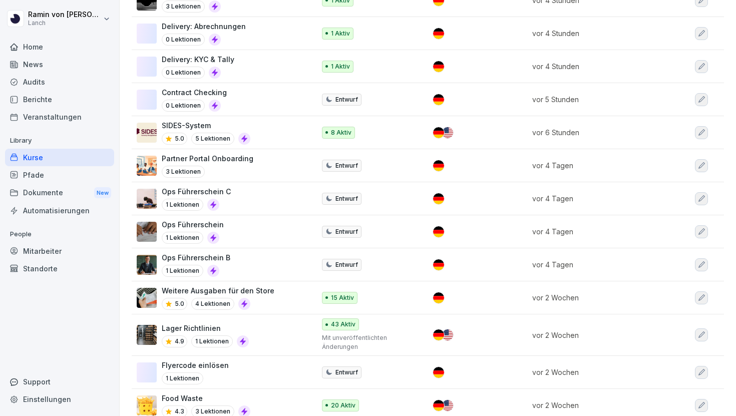
click at [273, 324] on div "Lager Richtlinien 4.9 1 Lektionen" at bounding box center [221, 335] width 168 height 25
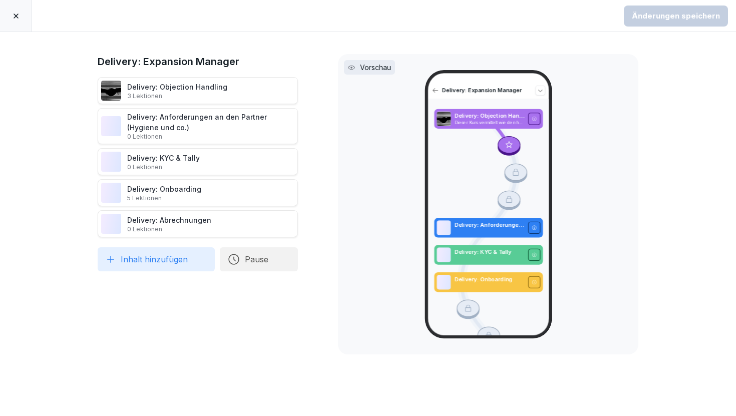
click at [192, 91] on div "Delivery: Objection Handling 3 Lektionen" at bounding box center [177, 91] width 100 height 19
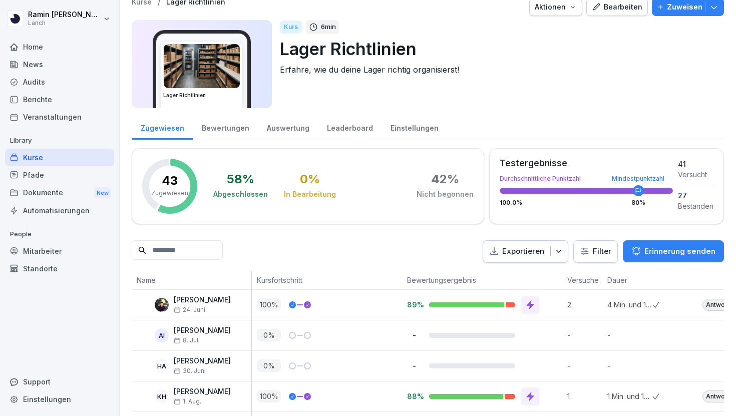
scroll to position [1, 0]
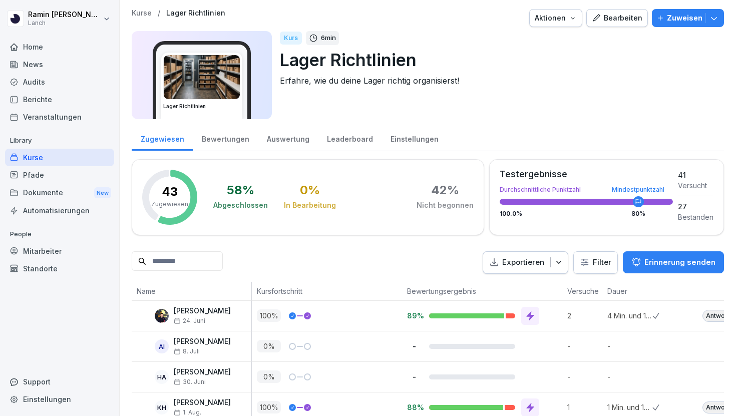
click at [601, 14] on icon "button" at bounding box center [596, 18] width 9 height 9
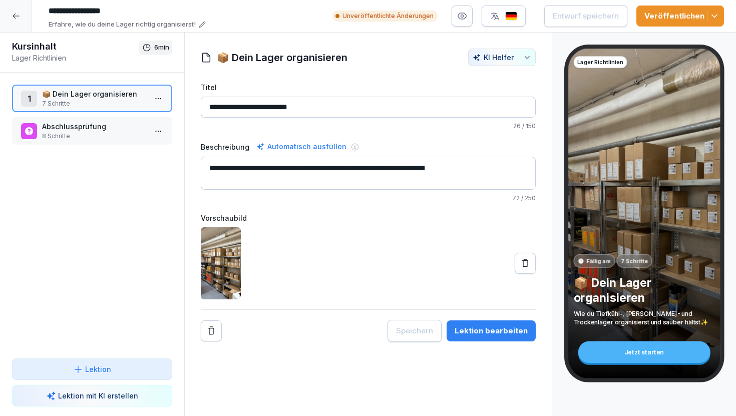
click at [23, 11] on div at bounding box center [16, 16] width 32 height 32
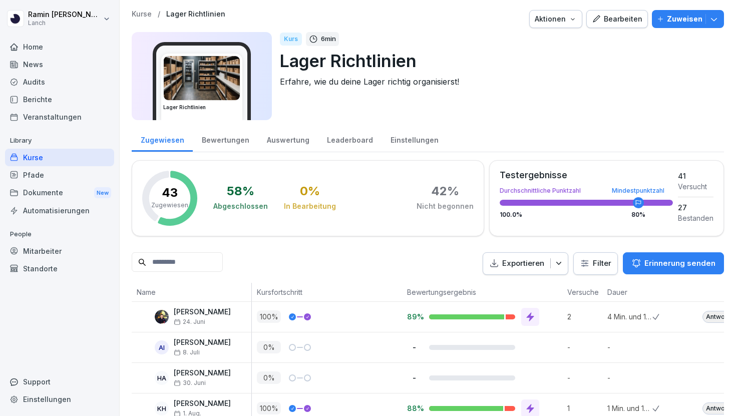
click at [146, 11] on p "Kurse" at bounding box center [142, 14] width 20 height 9
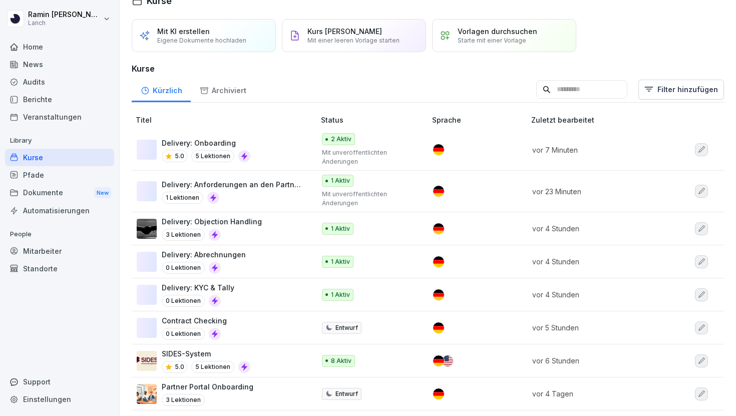
scroll to position [19, 0]
click at [256, 149] on div "Delivery: Onboarding 5.0 5 Lektionen" at bounding box center [221, 149] width 168 height 25
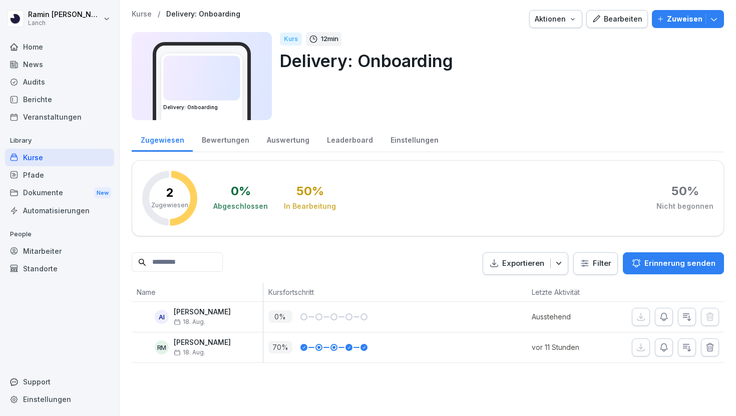
click at [329, 141] on div "Leaderboard" at bounding box center [350, 139] width 64 height 26
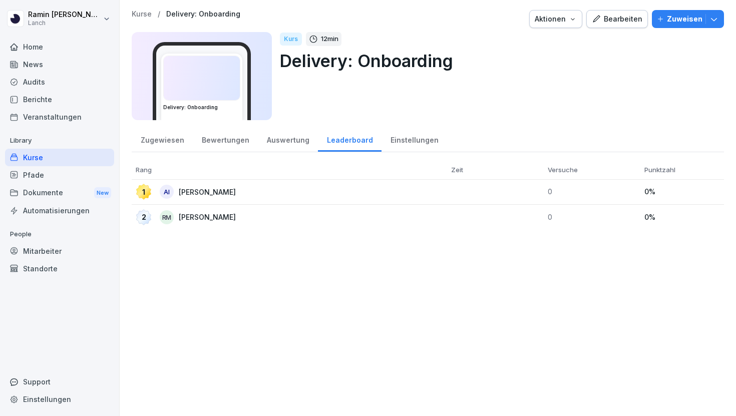
click at [192, 190] on p "[PERSON_NAME]" at bounding box center [215, 192] width 73 height 11
click at [167, 144] on div "Zugewiesen" at bounding box center [162, 139] width 61 height 26
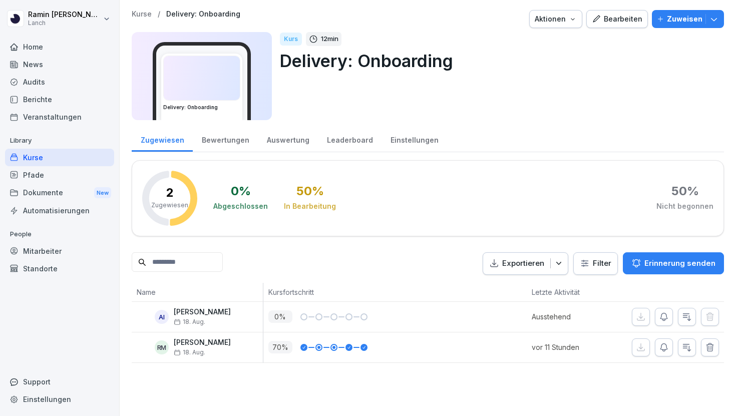
click at [328, 138] on div "Leaderboard" at bounding box center [350, 139] width 64 height 26
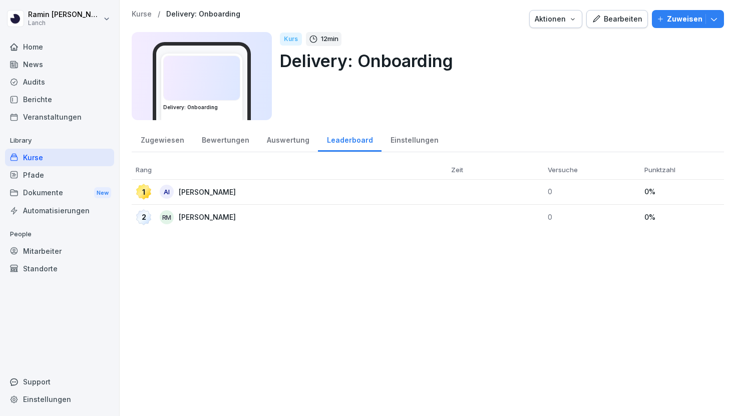
click at [284, 145] on div "Auswertung" at bounding box center [288, 139] width 60 height 26
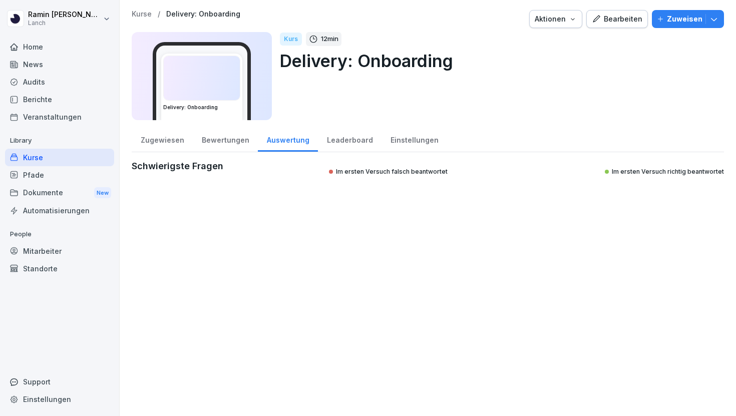
click at [170, 142] on div "Zugewiesen" at bounding box center [162, 139] width 61 height 26
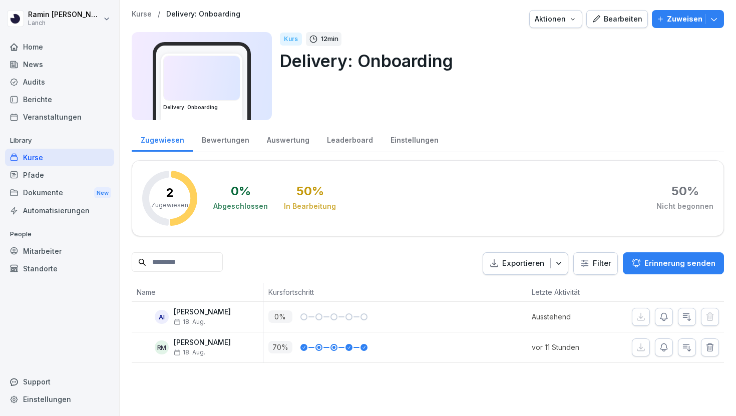
click at [299, 143] on div "Auswertung" at bounding box center [288, 139] width 60 height 26
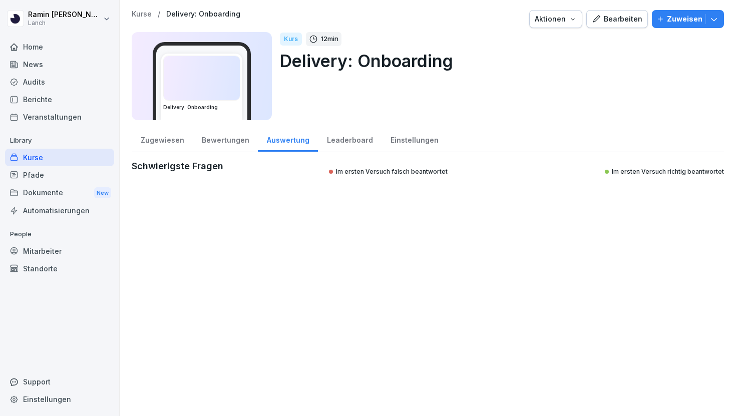
click at [159, 134] on div "Zugewiesen" at bounding box center [162, 139] width 61 height 26
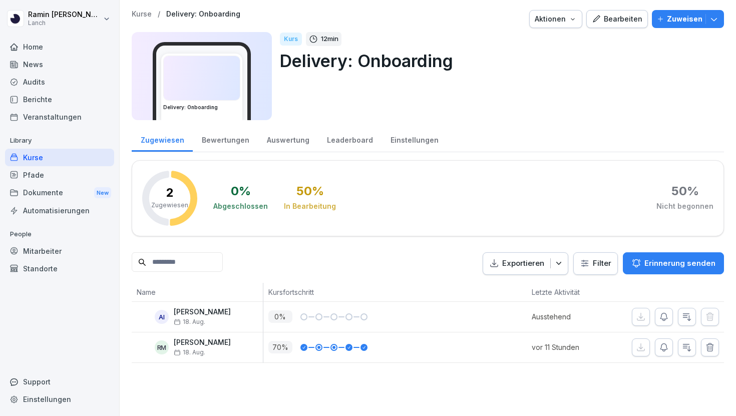
click at [598, 21] on icon "button" at bounding box center [596, 18] width 7 height 7
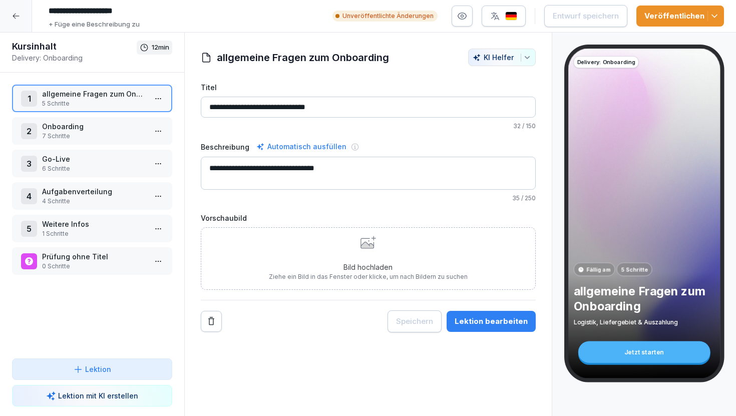
click at [508, 319] on div "Lektion bearbeiten" at bounding box center [491, 321] width 73 height 11
